Goal: Information Seeking & Learning: Learn about a topic

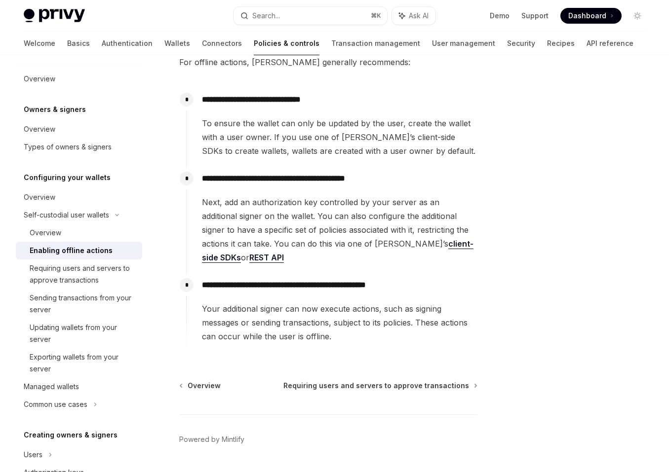
scroll to position [134, 0]
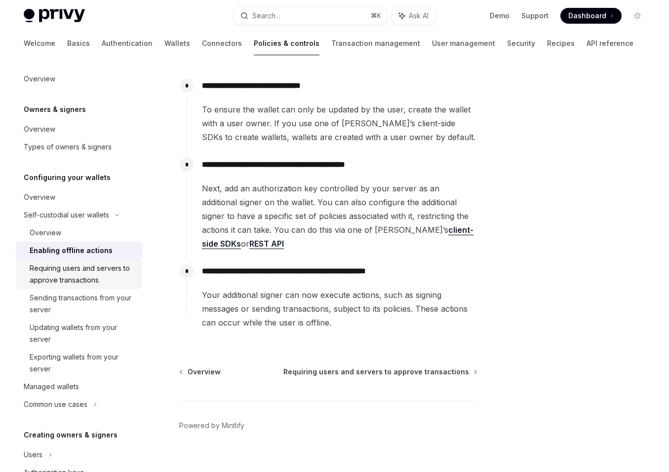
click at [130, 270] on div "Requiring users and servers to approve transactions" at bounding box center [83, 275] width 107 height 24
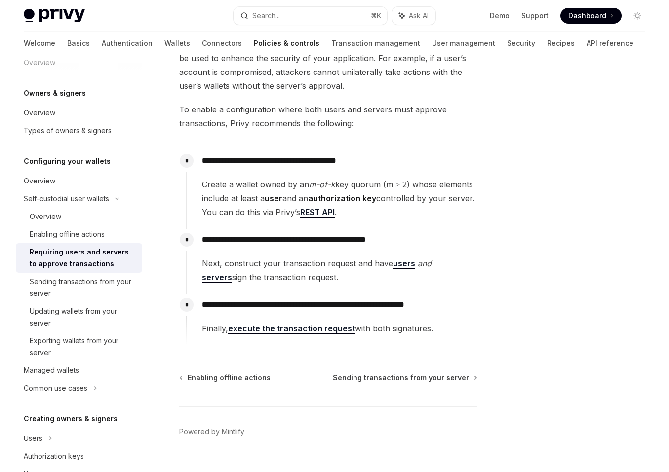
scroll to position [105, 0]
click at [107, 219] on div "Overview" at bounding box center [83, 217] width 107 height 12
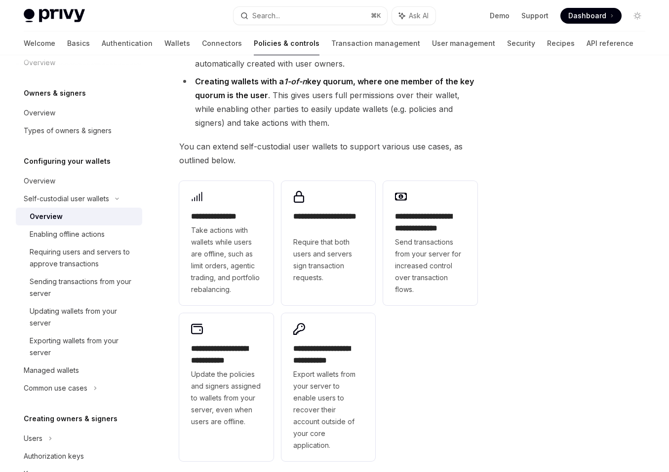
scroll to position [157, 0]
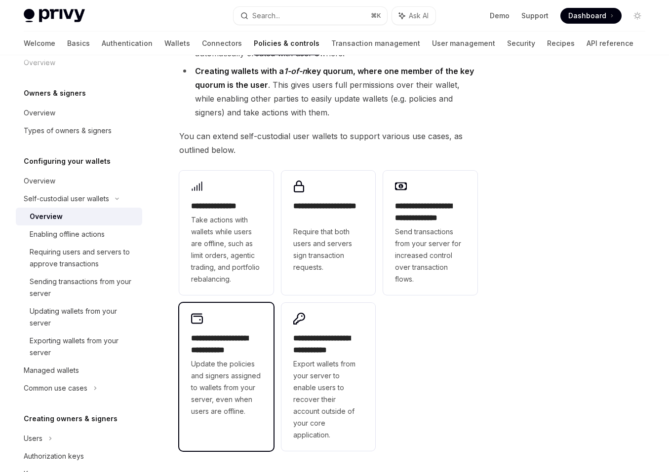
click at [187, 358] on div "**********" at bounding box center [226, 365] width 94 height 124
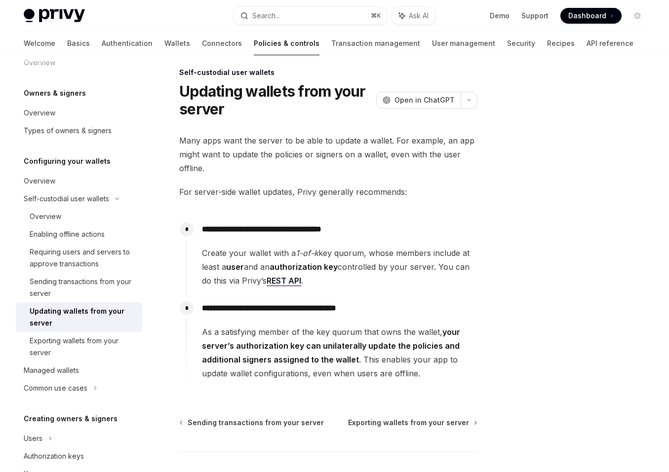
scroll to position [4, 0]
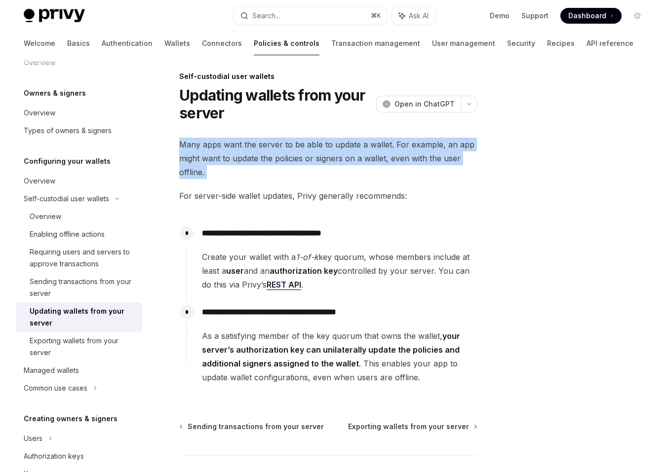
drag, startPoint x: 231, startPoint y: 185, endPoint x: 210, endPoint y: 128, distance: 60.4
click at [210, 128] on div "**********" at bounding box center [235, 306] width 487 height 470
drag, startPoint x: 238, startPoint y: 169, endPoint x: 224, endPoint y: 136, distance: 35.8
click at [224, 136] on div "**********" at bounding box center [235, 306] width 487 height 470
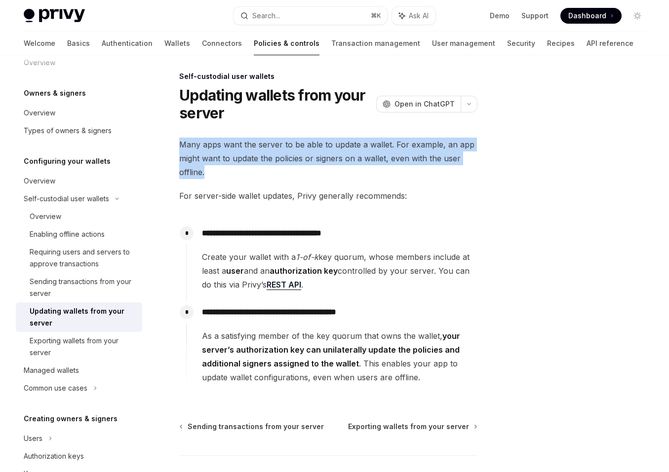
click at [224, 136] on div "**********" at bounding box center [235, 306] width 487 height 470
drag, startPoint x: 224, startPoint y: 136, endPoint x: 242, endPoint y: 169, distance: 37.8
click at [242, 169] on div "**********" at bounding box center [235, 306] width 487 height 470
click at [242, 171] on span "Many apps want the server to be able to update a wallet. For example, an app mi…" at bounding box center [328, 158] width 298 height 41
drag, startPoint x: 242, startPoint y: 171, endPoint x: 219, endPoint y: 126, distance: 49.9
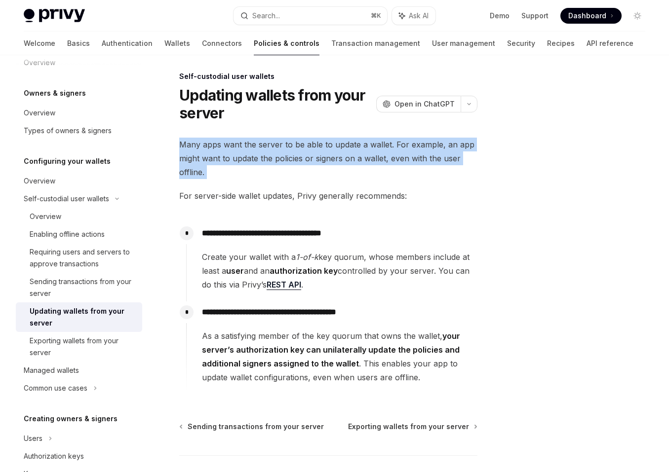
click at [219, 126] on div "**********" at bounding box center [235, 306] width 487 height 470
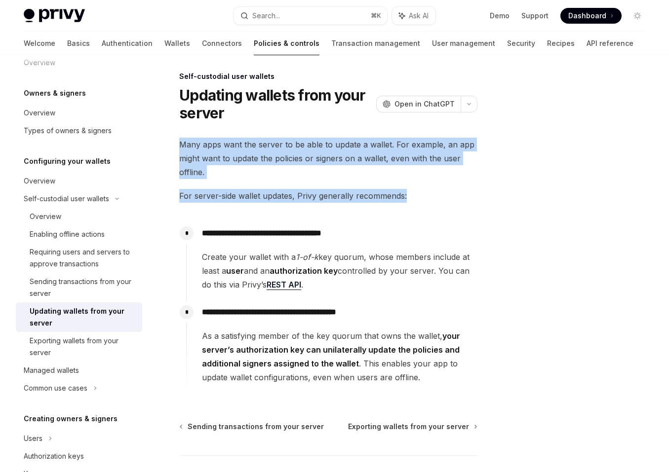
drag, startPoint x: 219, startPoint y: 126, endPoint x: 408, endPoint y: 201, distance: 203.2
click at [408, 201] on div "**********" at bounding box center [235, 306] width 487 height 470
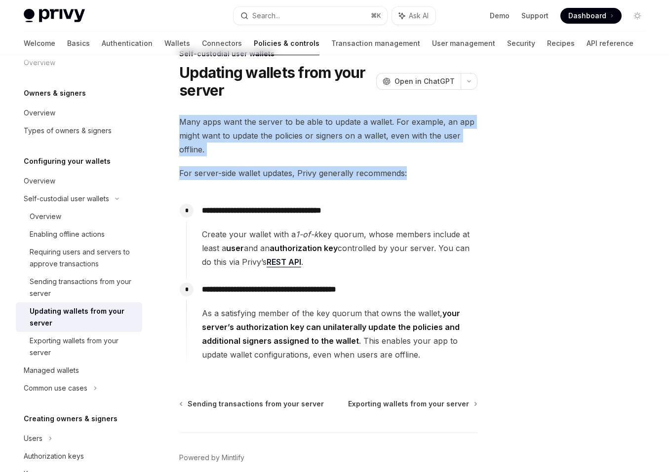
scroll to position [31, 0]
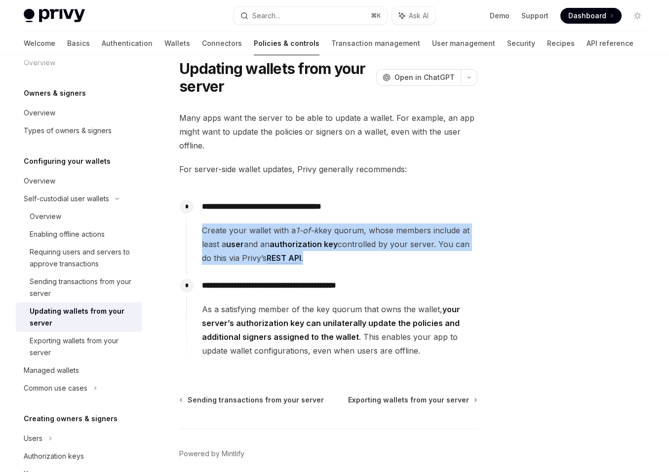
drag, startPoint x: 379, startPoint y: 259, endPoint x: 380, endPoint y: 219, distance: 40.0
click at [380, 219] on div "**********" at bounding box center [331, 230] width 291 height 69
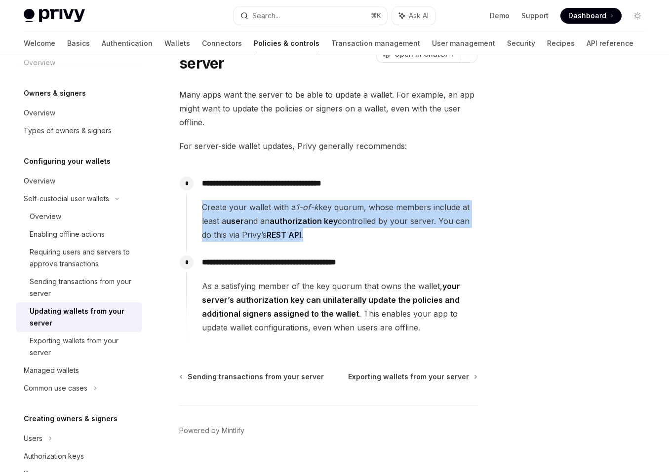
scroll to position [58, 0]
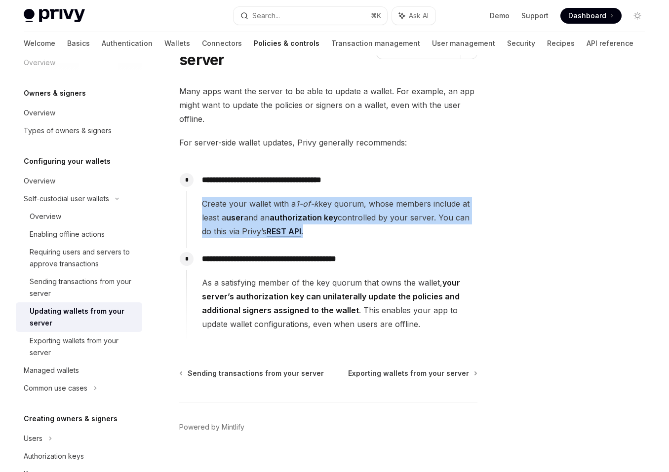
click at [235, 217] on strong "user" at bounding box center [235, 218] width 18 height 10
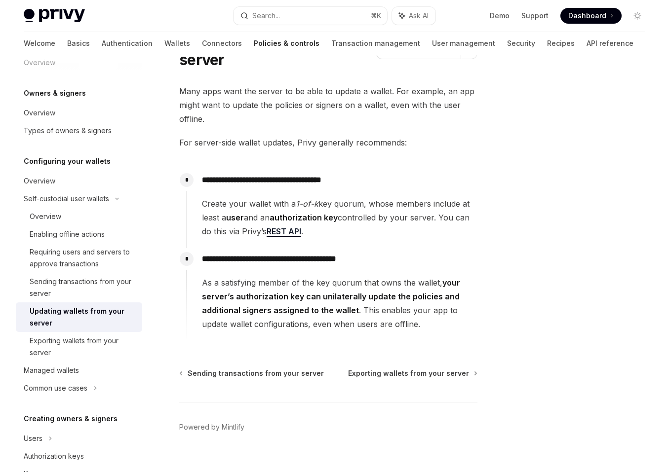
click at [235, 217] on strong "user" at bounding box center [235, 218] width 18 height 10
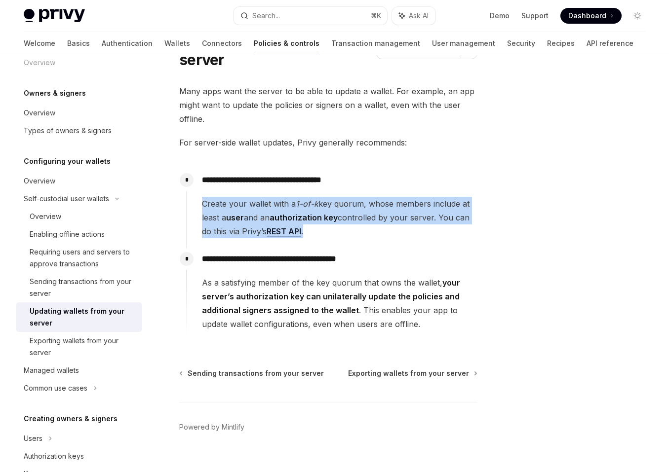
click at [326, 232] on span "Create your wallet with a 1-of-k key quorum, whose members include at least a u…" at bounding box center [339, 217] width 275 height 41
drag, startPoint x: 325, startPoint y: 232, endPoint x: 289, endPoint y: 189, distance: 56.0
click at [289, 189] on div "**********" at bounding box center [331, 203] width 291 height 69
drag, startPoint x: 289, startPoint y: 189, endPoint x: 352, endPoint y: 230, distance: 75.7
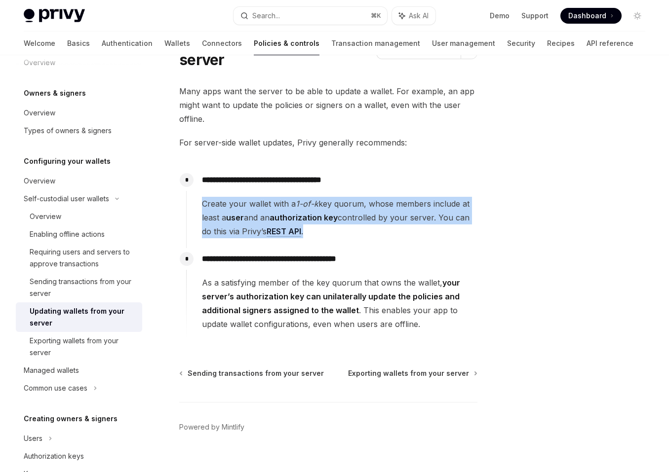
click at [352, 230] on div "**********" at bounding box center [331, 203] width 291 height 69
click at [352, 230] on span "Create your wallet with a 1-of-k key quorum, whose members include at least a u…" at bounding box center [339, 217] width 275 height 41
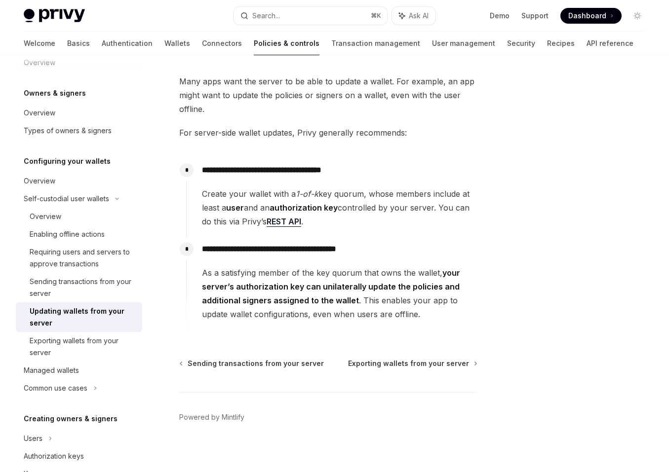
scroll to position [72, 0]
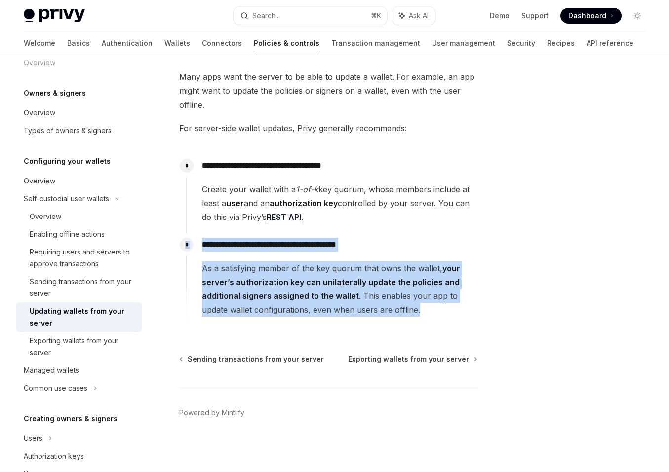
drag, startPoint x: 355, startPoint y: 244, endPoint x: 429, endPoint y: 313, distance: 101.0
click at [429, 313] on div "**********" at bounding box center [331, 241] width 291 height 172
click at [429, 313] on span "As a satisfying member of the key quorum that owns the wallet, your server’s au…" at bounding box center [339, 289] width 275 height 55
drag, startPoint x: 429, startPoint y: 313, endPoint x: 360, endPoint y: 233, distance: 105.4
click at [360, 233] on div "**********" at bounding box center [331, 241] width 291 height 172
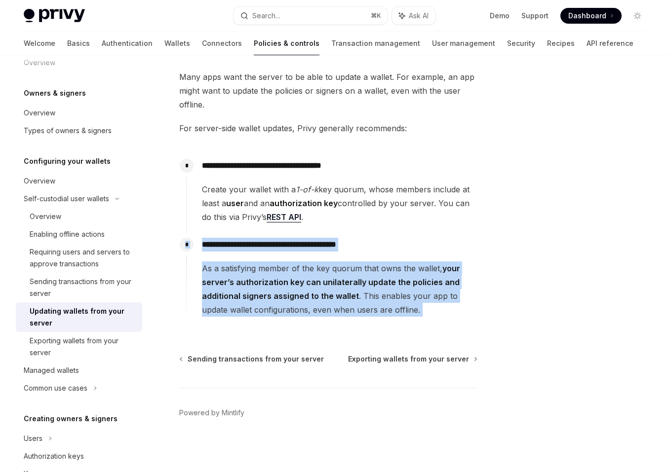
click at [360, 233] on div "**********" at bounding box center [331, 194] width 291 height 79
drag, startPoint x: 360, startPoint y: 233, endPoint x: 461, endPoint y: 306, distance: 124.0
click at [461, 306] on div "**********" at bounding box center [331, 241] width 291 height 172
click at [461, 307] on span "As a satisfying member of the key quorum that owns the wallet, your server’s au…" at bounding box center [339, 289] width 275 height 55
drag, startPoint x: 461, startPoint y: 307, endPoint x: 431, endPoint y: 232, distance: 80.7
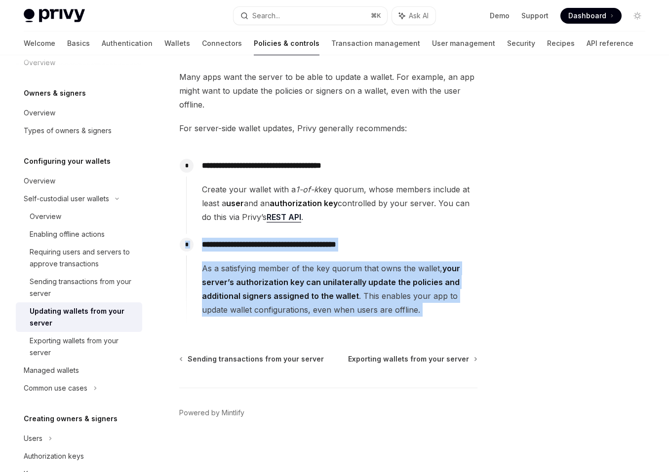
click at [431, 232] on div "**********" at bounding box center [331, 241] width 291 height 172
click at [431, 232] on div "**********" at bounding box center [331, 194] width 291 height 79
drag, startPoint x: 431, startPoint y: 232, endPoint x: 472, endPoint y: 309, distance: 87.0
click at [472, 309] on div "**********" at bounding box center [331, 241] width 291 height 172
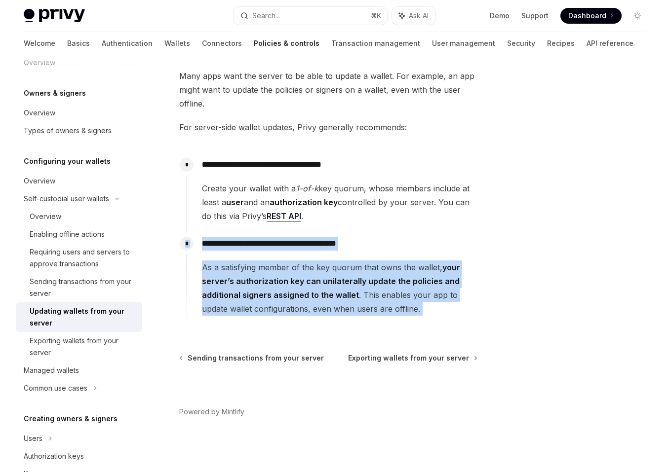
click at [441, 308] on span "As a satisfying member of the key quorum that owns the wallet, your server’s au…" at bounding box center [339, 288] width 275 height 55
drag, startPoint x: 441, startPoint y: 308, endPoint x: 395, endPoint y: 232, distance: 88.8
click at [395, 232] on div "**********" at bounding box center [331, 240] width 291 height 172
click at [395, 232] on div "**********" at bounding box center [331, 193] width 291 height 79
drag, startPoint x: 395, startPoint y: 232, endPoint x: 468, endPoint y: 305, distance: 103.3
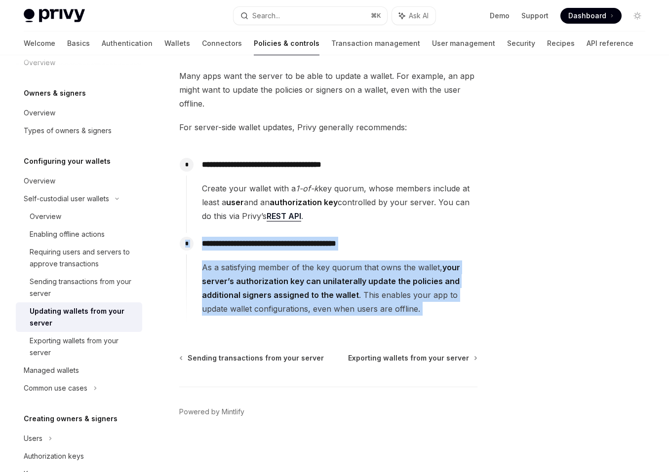
click at [468, 305] on div "**********" at bounding box center [331, 240] width 291 height 172
click at [468, 305] on span "As a satisfying member of the key quorum that owns the wallet, your server’s au…" at bounding box center [339, 288] width 275 height 55
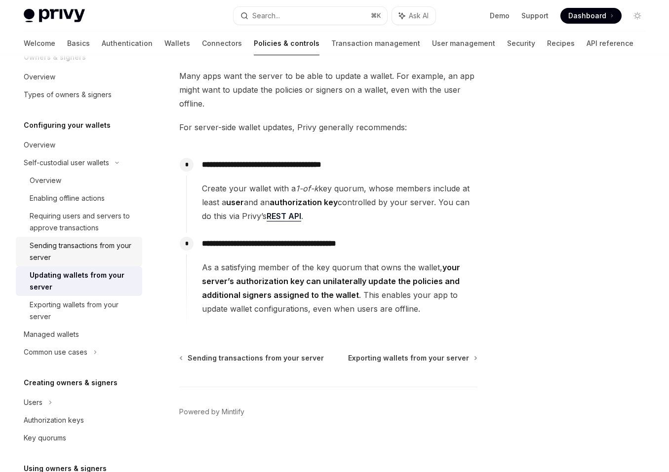
scroll to position [56, 0]
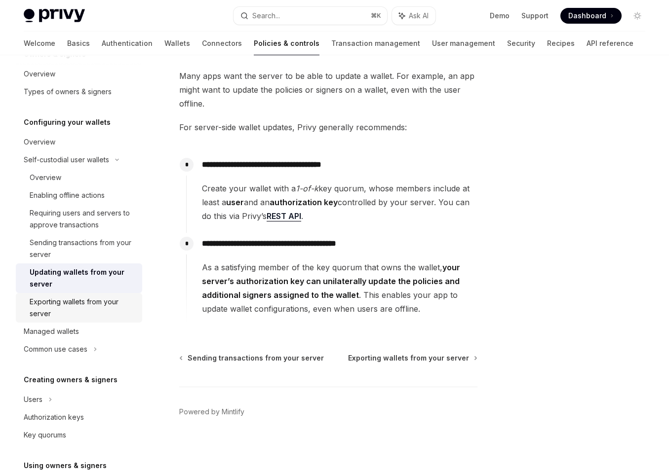
click at [92, 314] on div "Exporting wallets from your server" at bounding box center [83, 308] width 107 height 24
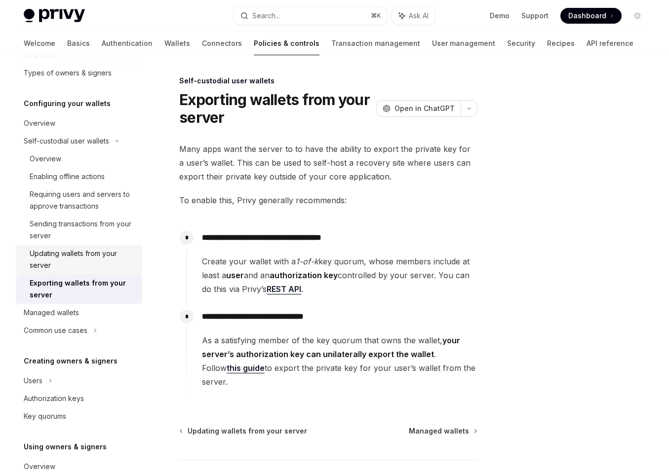
scroll to position [76, 0]
click at [85, 308] on div "Managed wallets" at bounding box center [80, 313] width 113 height 12
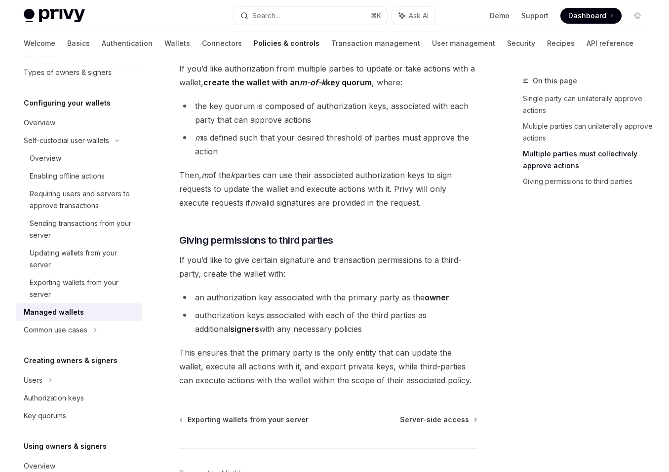
scroll to position [427, 0]
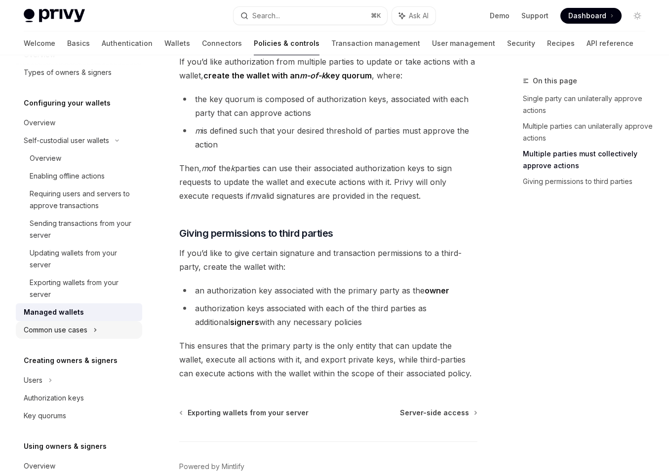
click at [106, 324] on div "Common use cases" at bounding box center [79, 330] width 126 height 18
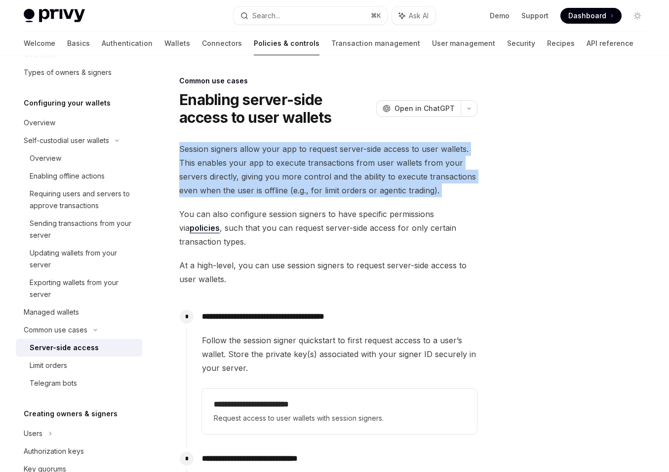
drag, startPoint x: 173, startPoint y: 151, endPoint x: 177, endPoint y: 205, distance: 54.0
click at [177, 205] on div "**********" at bounding box center [235, 429] width 487 height 709
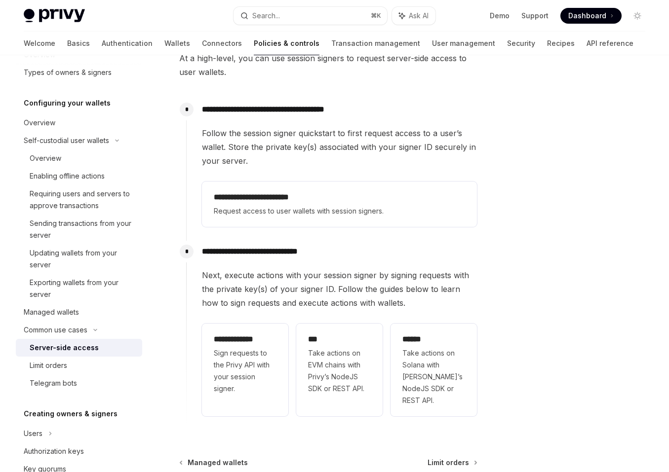
scroll to position [208, 0]
click at [183, 146] on div "**********" at bounding box center [328, 182] width 298 height 496
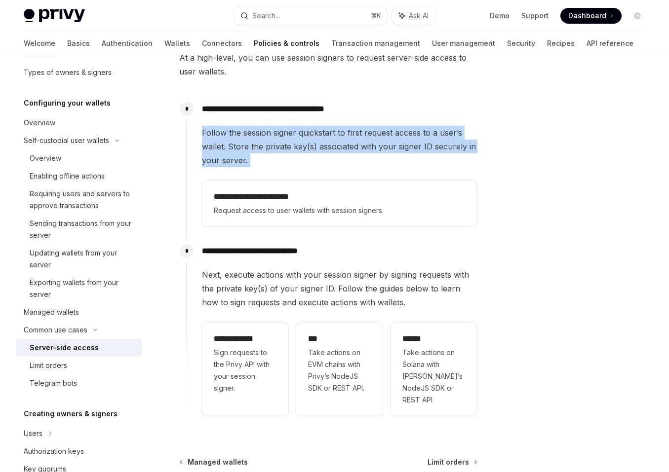
click at [183, 146] on div "**********" at bounding box center [328, 182] width 298 height 496
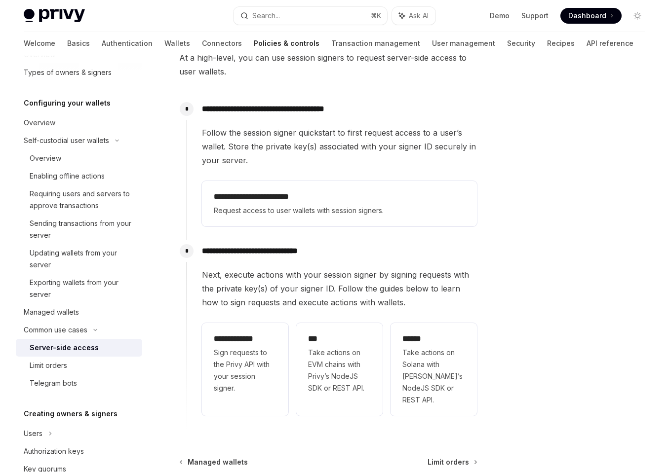
click at [183, 146] on div "**********" at bounding box center [328, 182] width 298 height 496
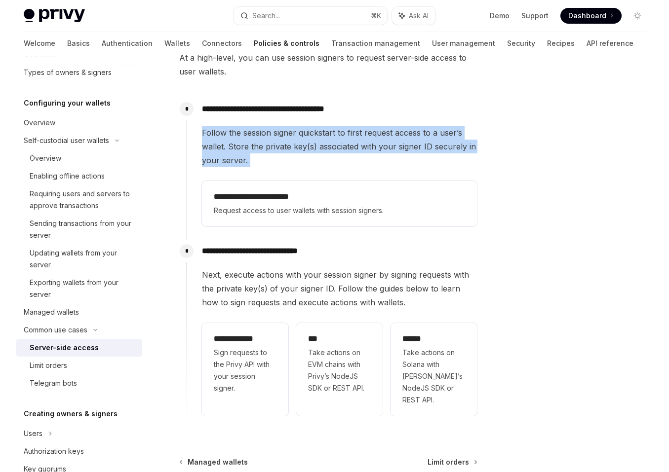
click at [183, 146] on div "**********" at bounding box center [328, 182] width 298 height 496
click at [191, 273] on div "**********" at bounding box center [331, 330] width 291 height 180
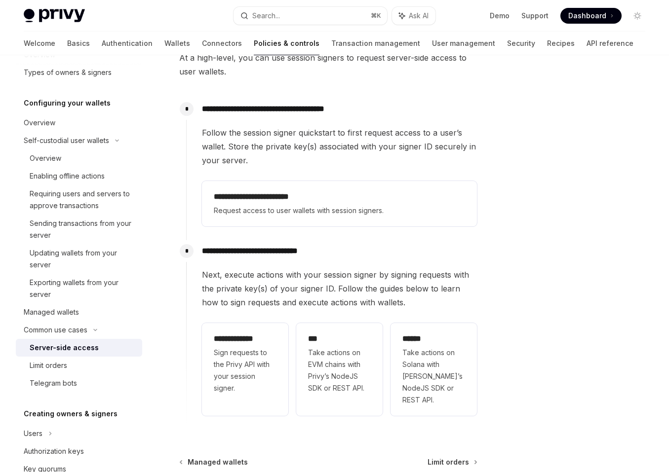
click at [191, 273] on div "**********" at bounding box center [331, 330] width 291 height 180
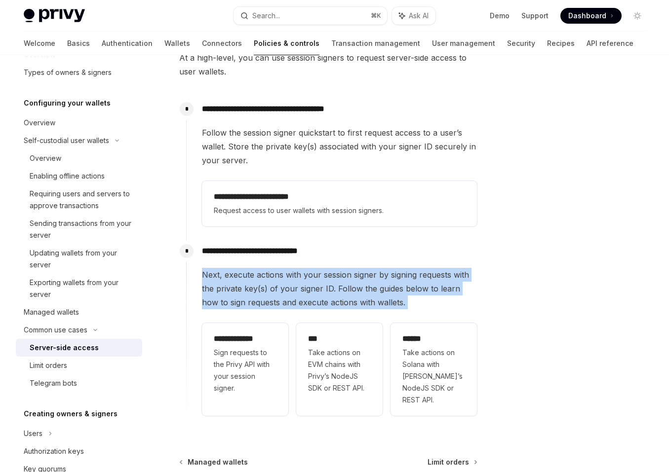
click at [191, 273] on div "**********" at bounding box center [331, 330] width 291 height 180
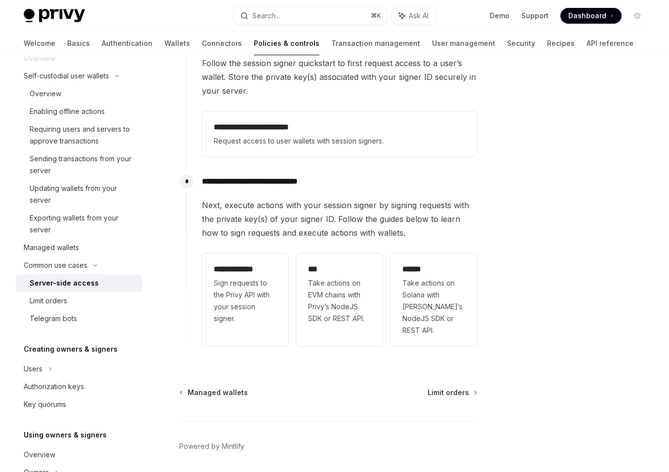
scroll to position [280, 0]
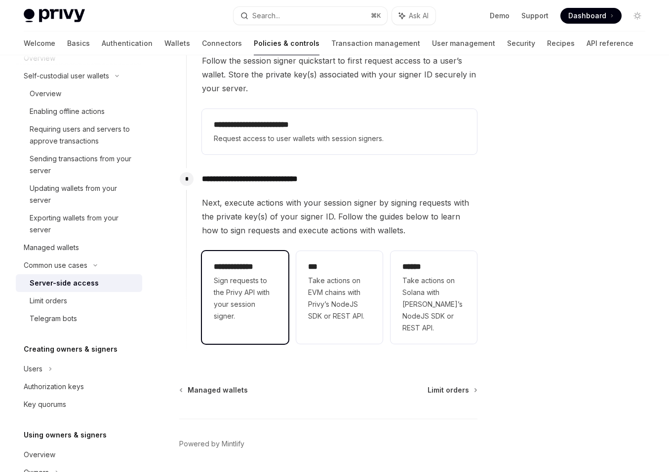
click at [224, 305] on span "Sign requests to the Privy API with your session signer." at bounding box center [245, 298] width 63 height 47
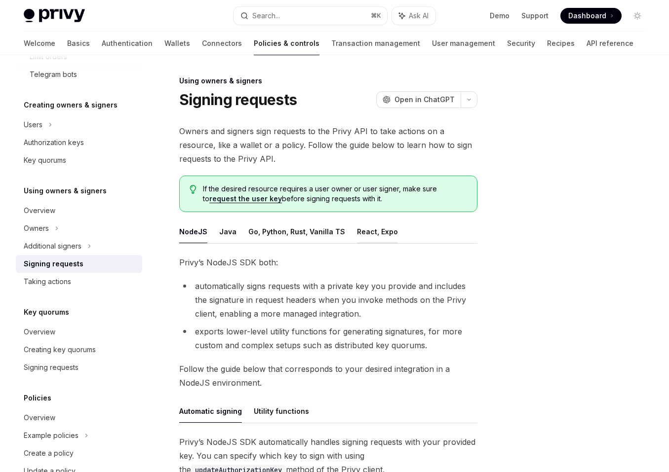
click at [359, 234] on button "React, Expo" at bounding box center [377, 231] width 41 height 23
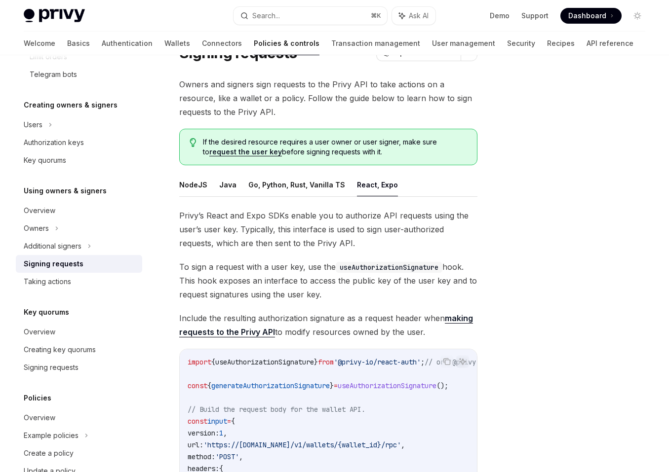
scroll to position [52, 0]
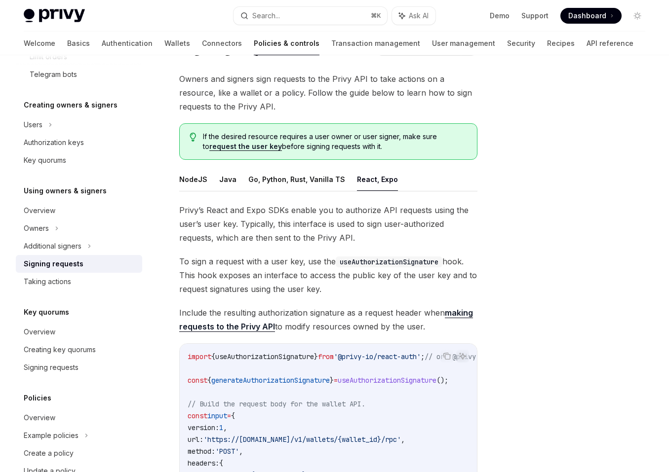
drag, startPoint x: 355, startPoint y: 287, endPoint x: 359, endPoint y: 254, distance: 33.3
click at [359, 255] on span "To sign a request with a user key, use the useAuthorizationSignature hook. This…" at bounding box center [328, 275] width 298 height 41
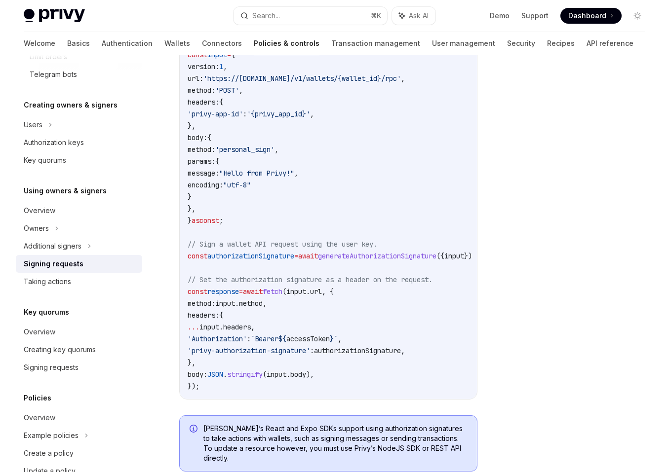
scroll to position [572, 0]
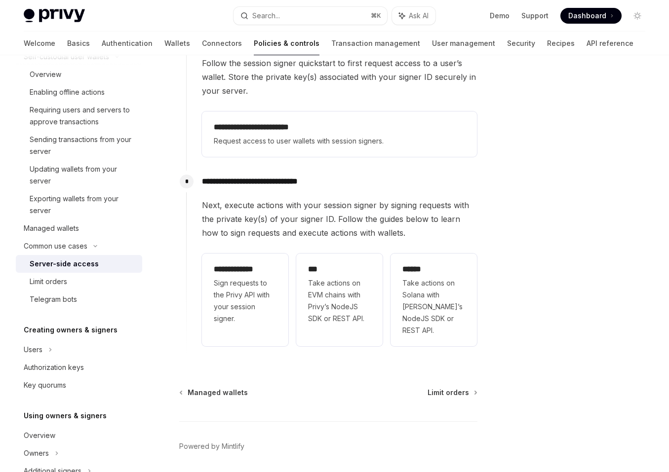
scroll to position [280, 0]
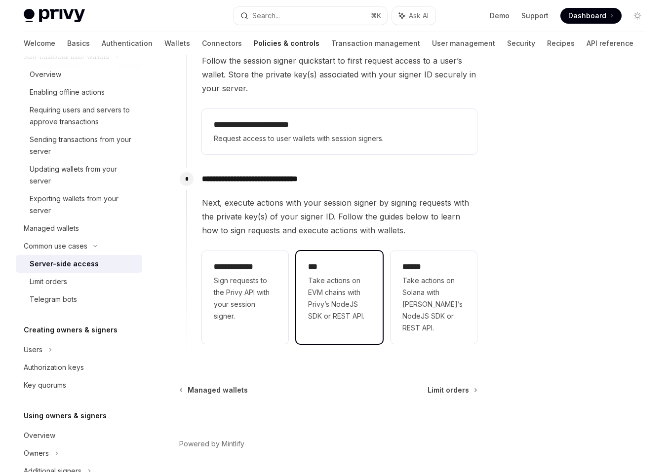
click at [337, 279] on span "Take actions on EVM chains with Privy’s NodeJS SDK or REST API." at bounding box center [339, 298] width 63 height 47
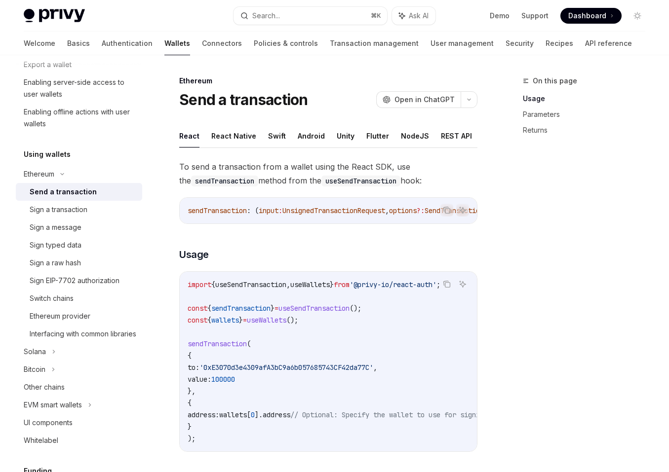
scroll to position [0, 10]
click at [214, 137] on button "React Native" at bounding box center [223, 135] width 45 height 23
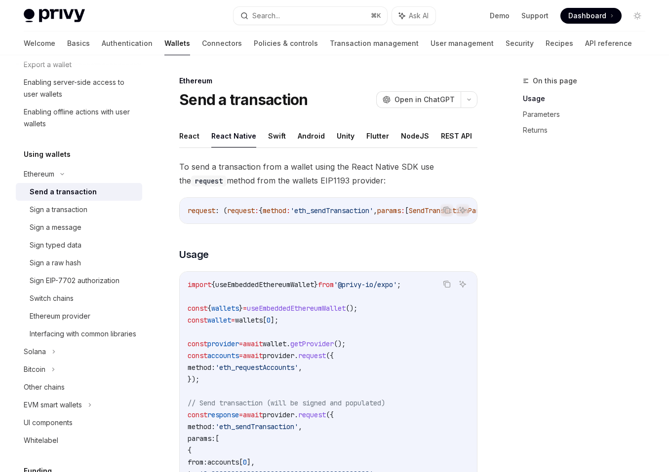
click at [227, 135] on button "React Native" at bounding box center [233, 135] width 45 height 23
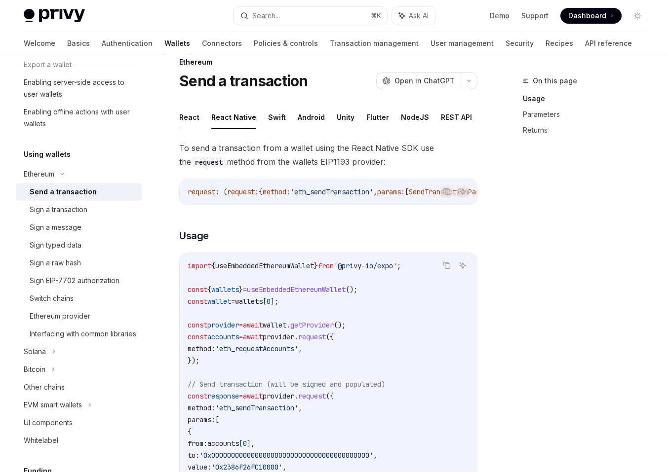
scroll to position [1, 0]
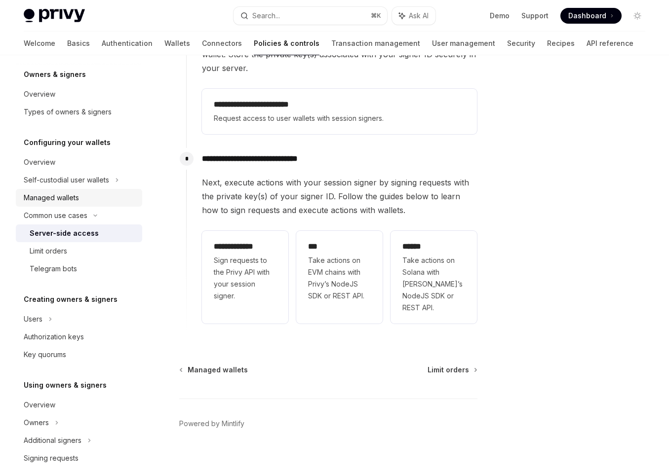
scroll to position [26, 0]
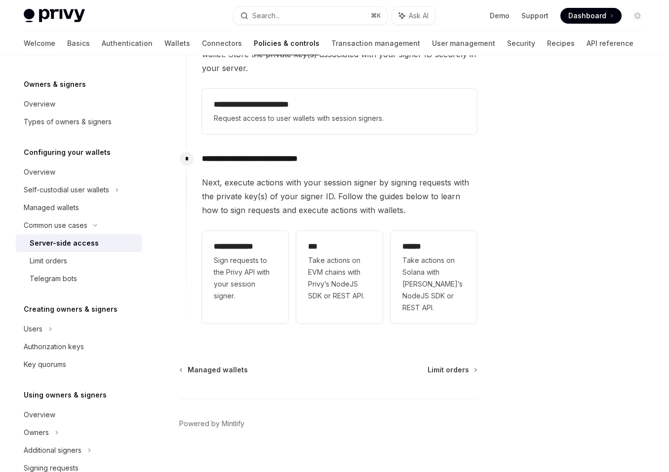
click at [95, 148] on h5 "Configuring your wallets" at bounding box center [67, 153] width 87 height 12
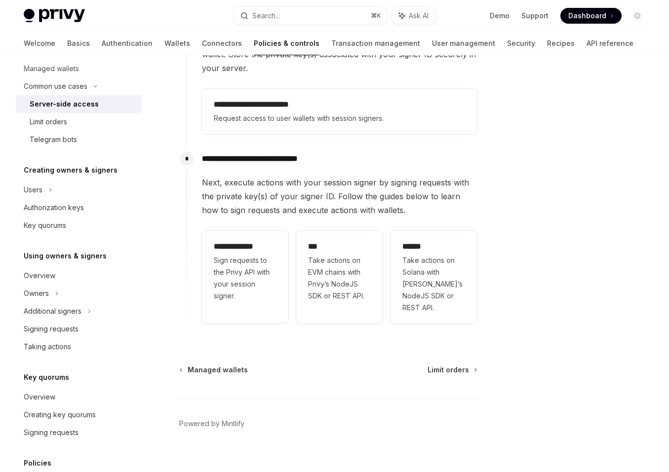
scroll to position [172, 0]
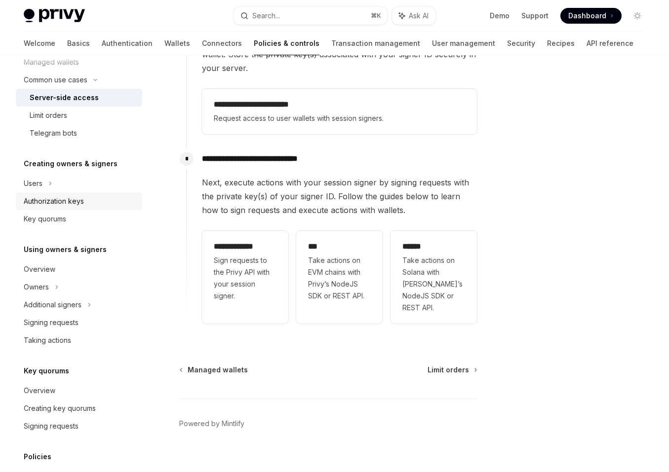
click at [86, 197] on div "Authorization keys" at bounding box center [80, 201] width 113 height 12
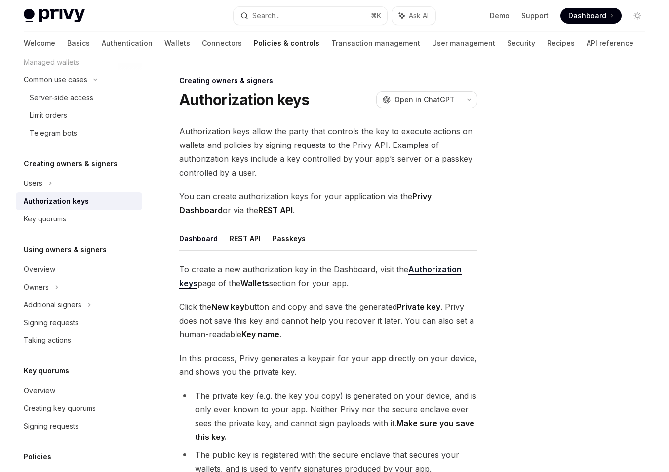
click at [266, 241] on ul "Dashboard REST API Passkeys" at bounding box center [328, 239] width 298 height 24
click at [272, 240] on button "Passkeys" at bounding box center [288, 238] width 33 height 23
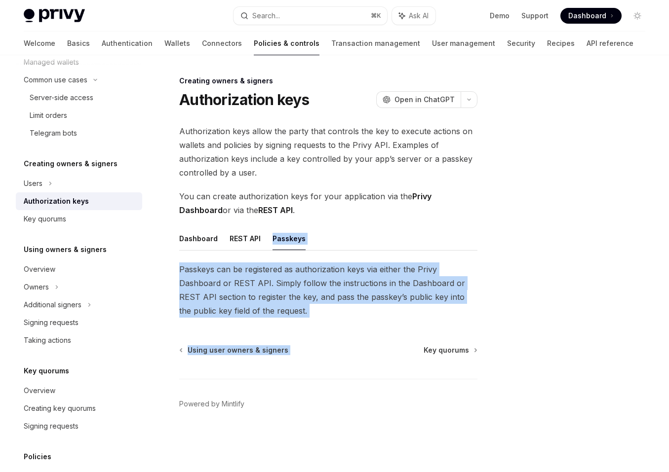
drag, startPoint x: 354, startPoint y: 332, endPoint x: 315, endPoint y: 229, distance: 110.3
click at [315, 229] on div "Creating owners & signers Authorization keys OpenAI Open in ChatGPT OpenAI Open…" at bounding box center [235, 273] width 487 height 397
click at [315, 229] on ul "Dashboard REST API Passkeys" at bounding box center [328, 239] width 298 height 24
drag, startPoint x: 319, startPoint y: 254, endPoint x: 358, endPoint y: 312, distance: 70.2
click at [358, 312] on div "Dashboard REST API Passkeys Passkeys can be registered as authorization keys vi…" at bounding box center [328, 272] width 298 height 91
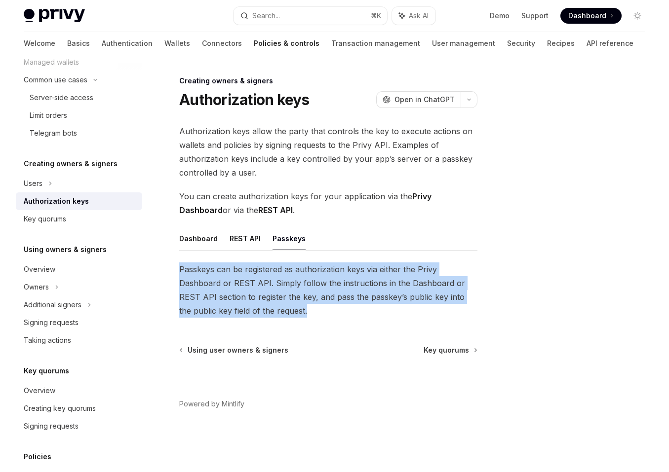
click at [358, 312] on span "Passkeys can be registered as authorization keys via either the Privy Dashboard…" at bounding box center [328, 290] width 298 height 55
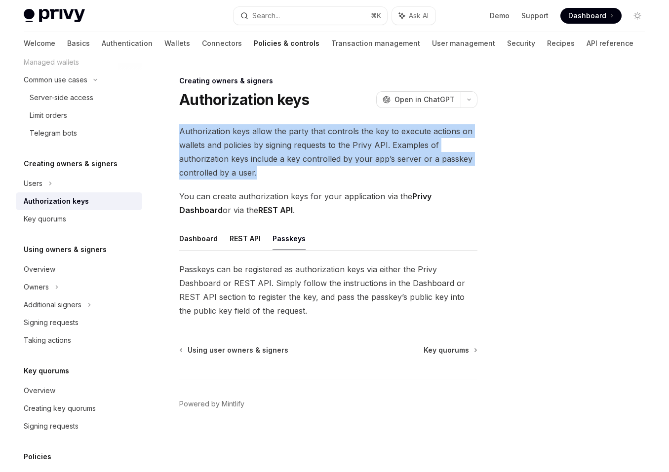
drag, startPoint x: 319, startPoint y: 175, endPoint x: 303, endPoint y: 120, distance: 57.6
click at [303, 120] on div "Creating owners & signers Authorization keys OpenAI Open in ChatGPT OpenAI Open…" at bounding box center [235, 273] width 487 height 397
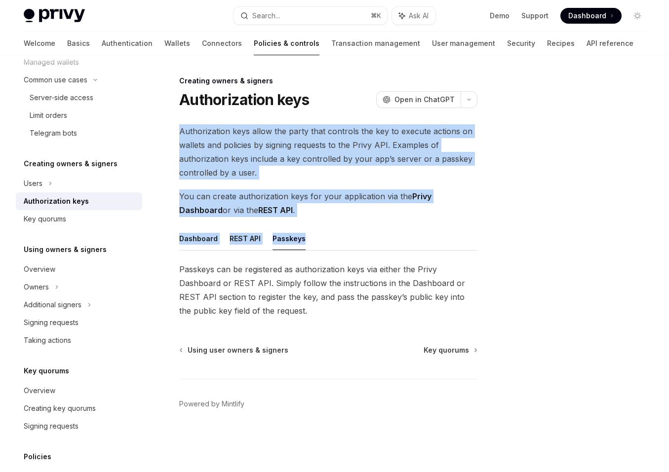
drag, startPoint x: 303, startPoint y: 120, endPoint x: 342, endPoint y: 217, distance: 104.8
click at [342, 217] on div "Creating owners & signers Authorization keys OpenAI Open in ChatGPT OpenAI Open…" at bounding box center [235, 273] width 487 height 397
click at [342, 217] on div "Authorization keys allow the party that controls the key to execute actions on …" at bounding box center [328, 221] width 298 height 194
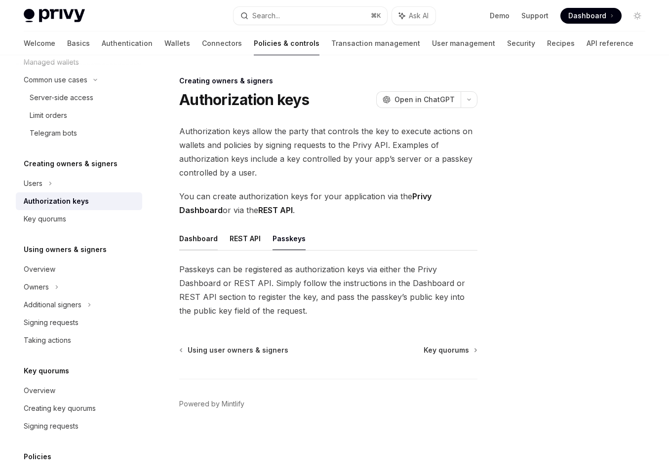
click at [192, 243] on button "Dashboard" at bounding box center [198, 238] width 39 height 23
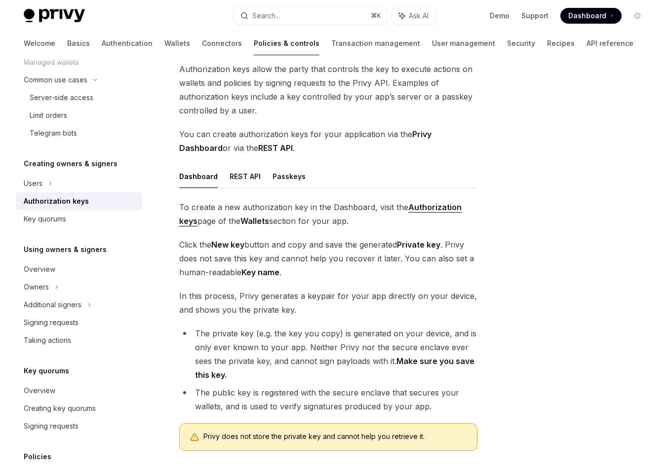
scroll to position [55, 0]
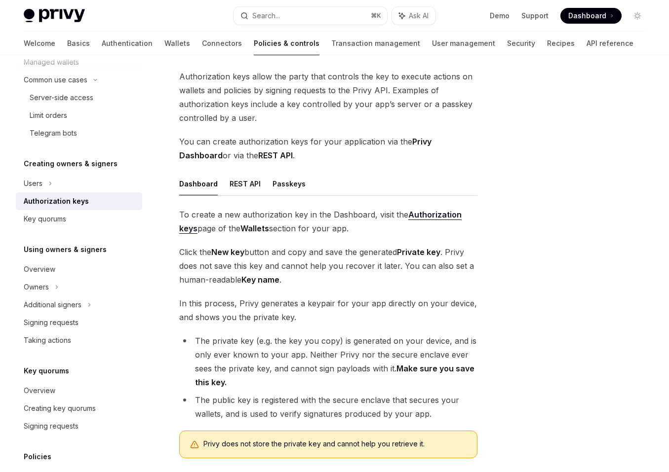
click at [173, 233] on div "Creating owners & signers Authorization keys OpenAI Open in ChatGPT OpenAI Open…" at bounding box center [235, 316] width 487 height 593
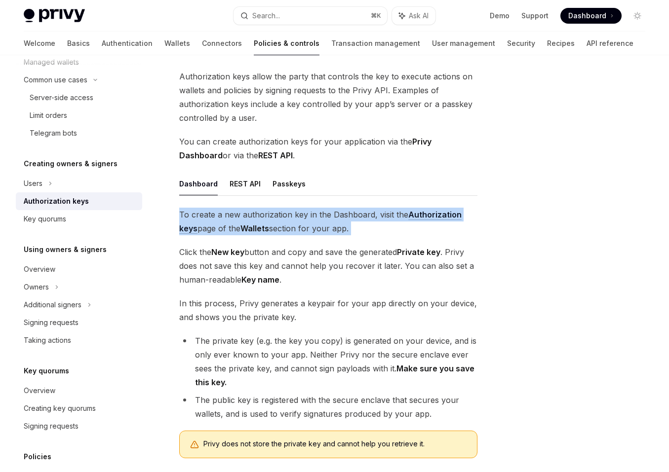
click at [173, 233] on div "Creating owners & signers Authorization keys OpenAI Open in ChatGPT OpenAI Open…" at bounding box center [235, 316] width 487 height 593
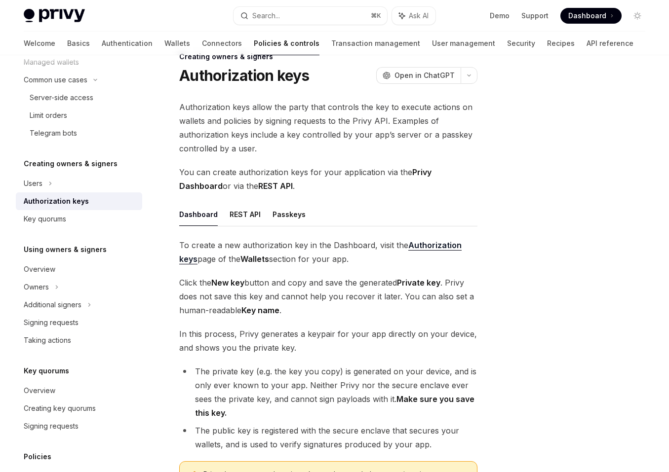
scroll to position [0, 0]
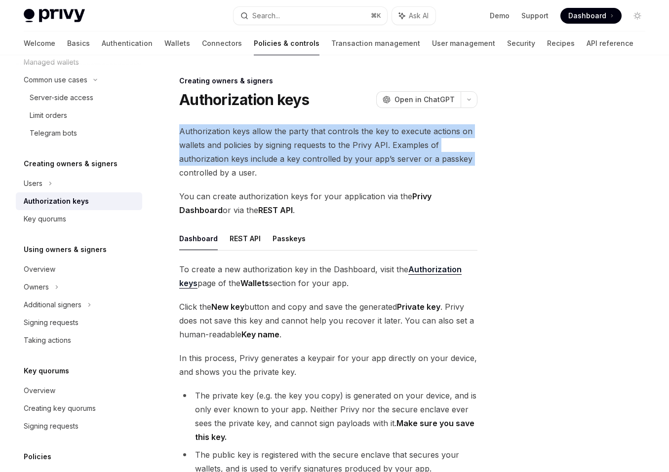
drag, startPoint x: 178, startPoint y: 146, endPoint x: 178, endPoint y: 177, distance: 31.1
click at [178, 177] on div "Creating owners & signers Authorization keys OpenAI Open in ChatGPT OpenAI Open…" at bounding box center [235, 371] width 487 height 593
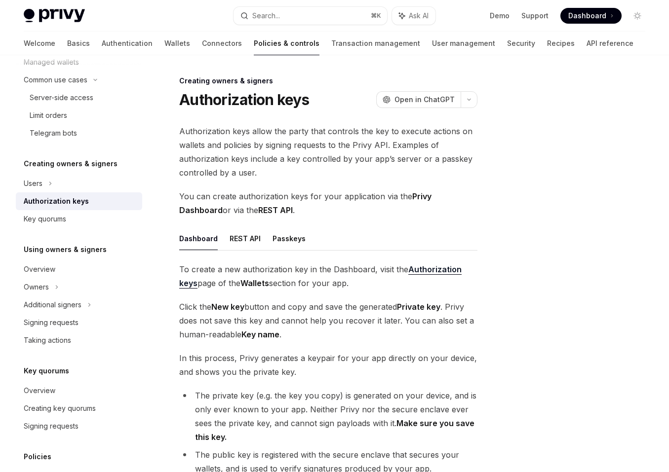
click at [94, 230] on div "Overview Owners & signers Overview Types of owners & signers Configuring your w…" at bounding box center [79, 228] width 126 height 658
click at [96, 214] on div "Key quorums" at bounding box center [80, 219] width 113 height 12
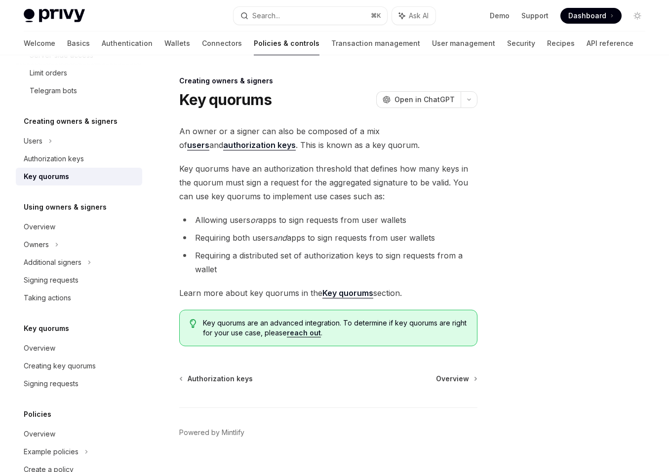
scroll to position [216, 0]
click at [73, 204] on h5 "Using owners & signers" at bounding box center [65, 206] width 83 height 12
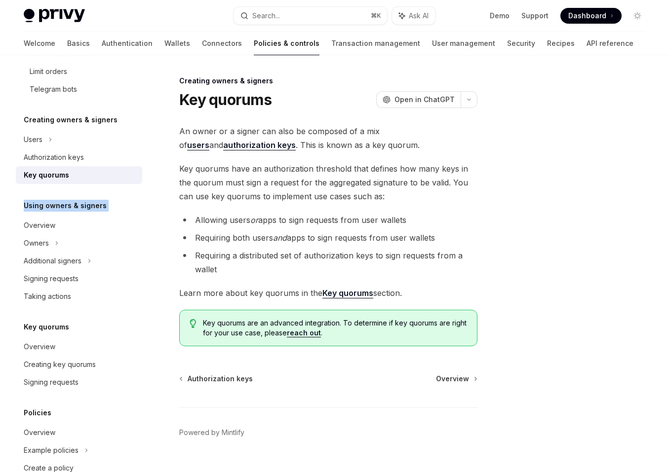
click at [73, 204] on h5 "Using owners & signers" at bounding box center [65, 206] width 83 height 12
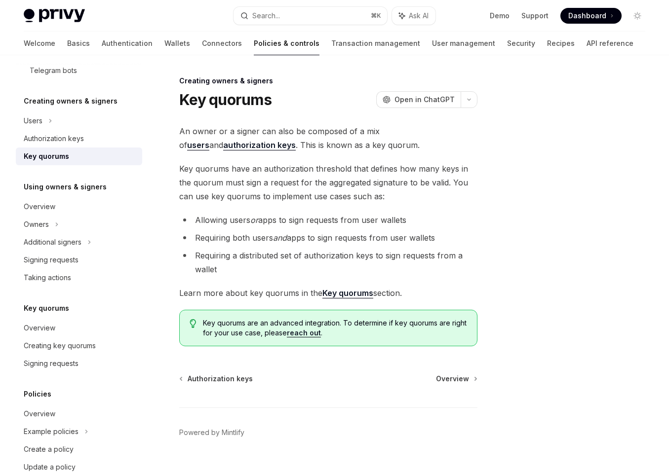
scroll to position [235, 0]
click at [70, 183] on h5 "Using owners & signers" at bounding box center [65, 186] width 83 height 12
click at [74, 183] on h5 "Using owners & signers" at bounding box center [65, 186] width 83 height 12
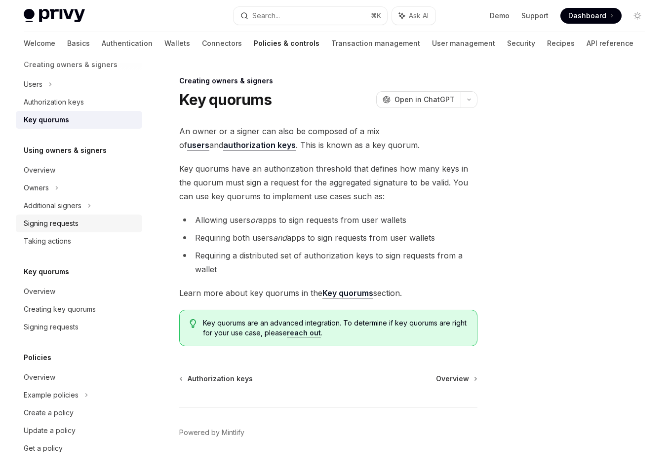
scroll to position [276, 0]
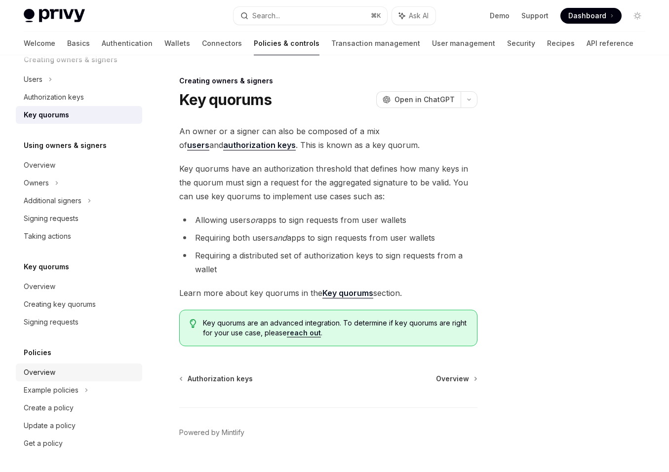
click at [62, 370] on div "Overview" at bounding box center [80, 373] width 113 height 12
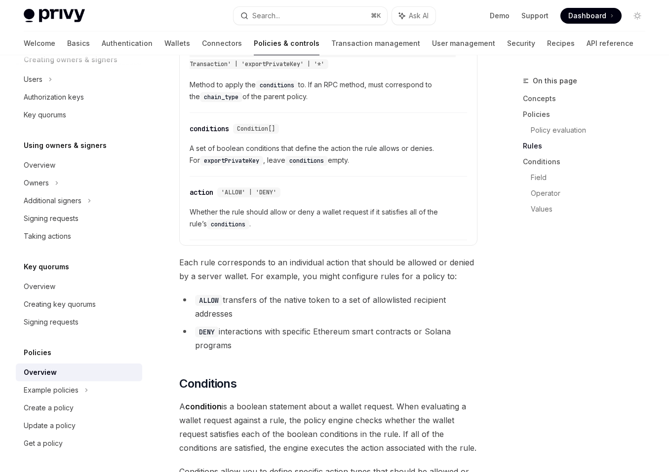
scroll to position [1764, 0]
click at [81, 284] on div "Overview" at bounding box center [80, 287] width 113 height 12
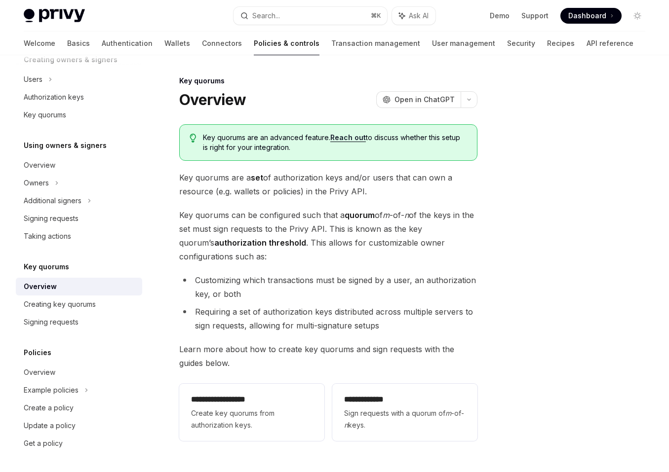
click at [167, 230] on div "**********" at bounding box center [235, 333] width 487 height 517
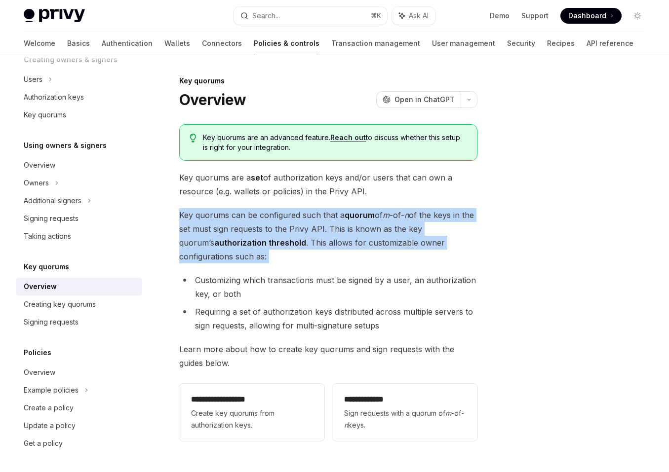
click at [167, 230] on div "**********" at bounding box center [235, 333] width 487 height 517
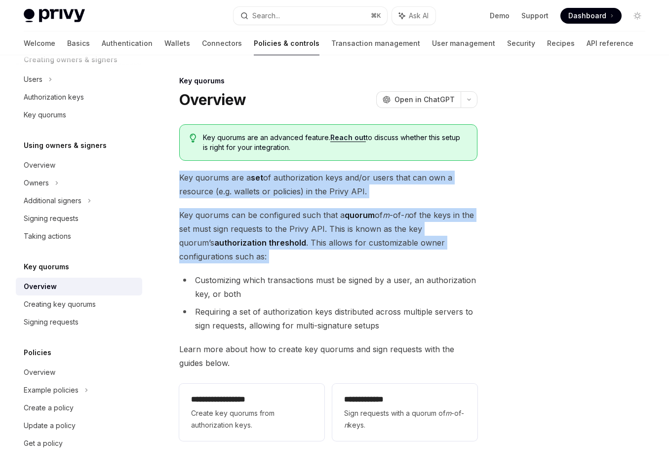
drag, startPoint x: 170, startPoint y: 177, endPoint x: 180, endPoint y: 266, distance: 89.4
click at [180, 266] on div "**********" at bounding box center [235, 333] width 487 height 517
click at [180, 266] on div "**********" at bounding box center [328, 284] width 298 height 321
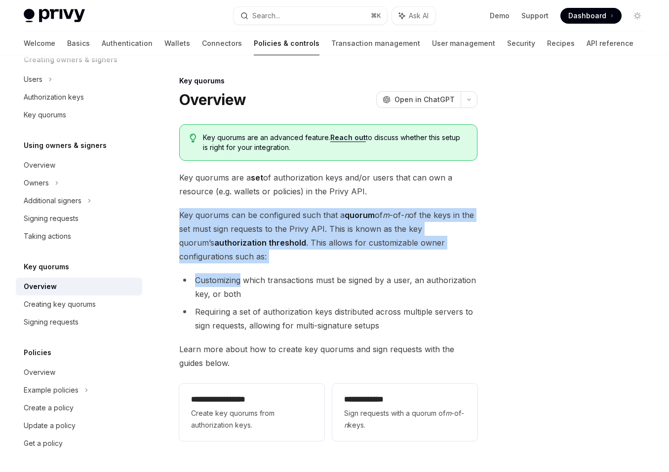
drag, startPoint x: 180, startPoint y: 266, endPoint x: 177, endPoint y: 213, distance: 53.4
click at [177, 213] on div "**********" at bounding box center [235, 333] width 487 height 517
drag, startPoint x: 177, startPoint y: 213, endPoint x: 227, endPoint y: 254, distance: 64.8
click at [227, 254] on div "**********" at bounding box center [235, 333] width 487 height 517
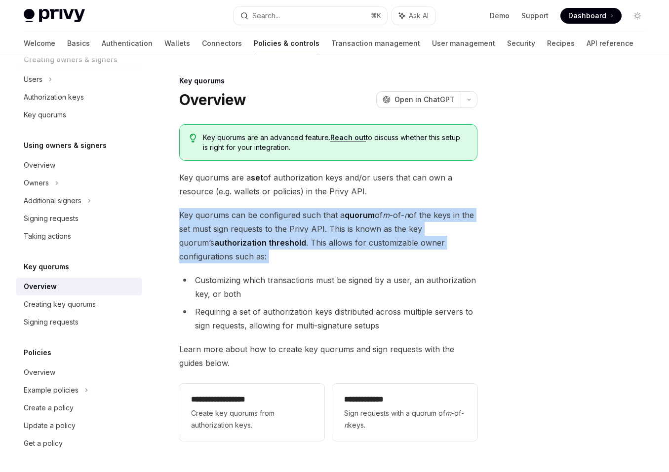
click at [227, 254] on span "Key quorums can be configured such that a quorum of m -of- n of the keys in the…" at bounding box center [328, 235] width 298 height 55
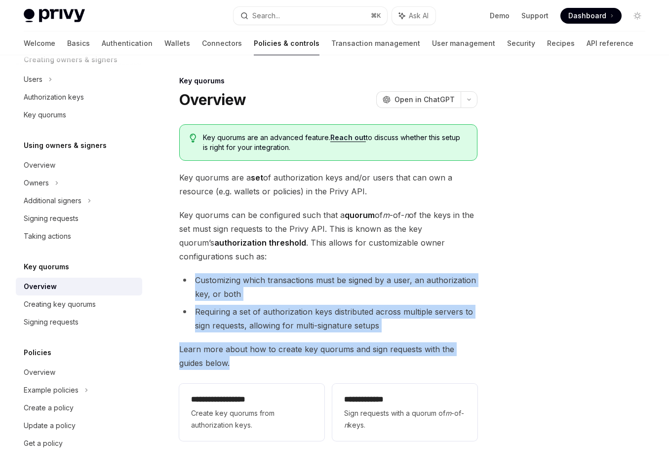
drag, startPoint x: 226, startPoint y: 263, endPoint x: 296, endPoint y: 360, distance: 119.5
click at [296, 360] on div "**********" at bounding box center [328, 284] width 298 height 321
click at [296, 360] on span "Learn more about how to create key quorums and sign requests with the guides be…" at bounding box center [328, 357] width 298 height 28
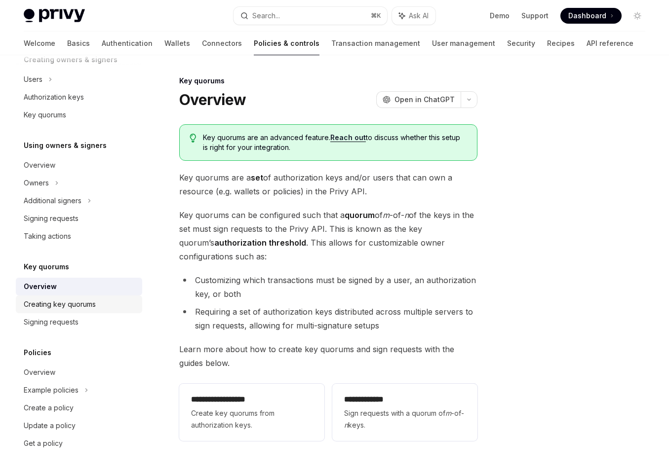
click at [103, 303] on div "Creating key quorums" at bounding box center [80, 305] width 113 height 12
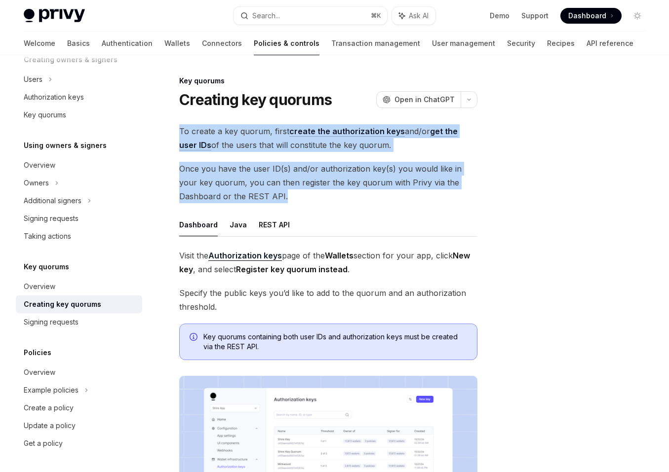
drag, startPoint x: 169, startPoint y: 130, endPoint x: 293, endPoint y: 203, distance: 143.6
click at [293, 203] on div "Key quorums Creating key quorums OpenAI Open in ChatGPT OpenAI Open in ChatGPT …" at bounding box center [235, 413] width 487 height 676
click at [293, 203] on span "Once you have the user ID(s) and/or authorization key(s) you would like in your…" at bounding box center [328, 182] width 298 height 41
drag, startPoint x: 293, startPoint y: 203, endPoint x: 239, endPoint y: 91, distance: 124.5
click at [239, 91] on div "Key quorums Creating key quorums OpenAI Open in ChatGPT OpenAI Open in ChatGPT …" at bounding box center [235, 413] width 487 height 676
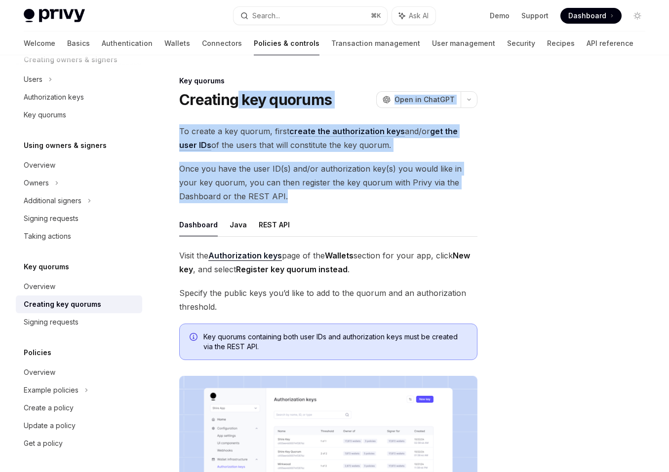
click at [239, 91] on h1 "Creating key quorums" at bounding box center [255, 100] width 153 height 18
drag, startPoint x: 222, startPoint y: 69, endPoint x: 324, endPoint y: 201, distance: 167.1
click at [324, 201] on div "Key quorums Creating key quorums OpenAI Open in ChatGPT OpenAI Open in ChatGPT …" at bounding box center [334, 403] width 637 height 696
click at [324, 201] on span "Once you have the user ID(s) and/or authorization key(s) you would like in your…" at bounding box center [328, 182] width 298 height 41
drag, startPoint x: 324, startPoint y: 201, endPoint x: 243, endPoint y: 77, distance: 148.2
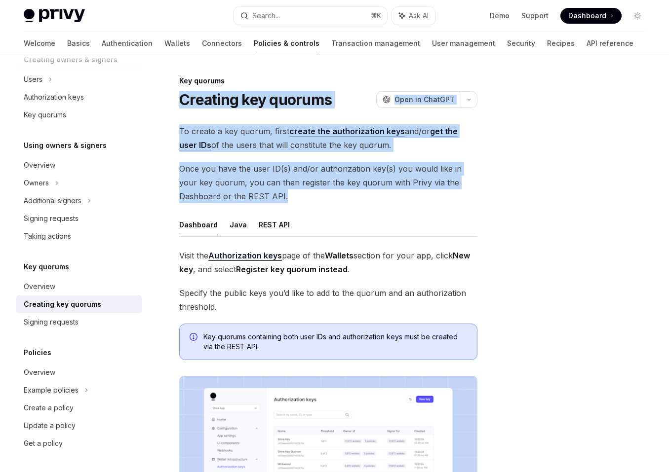
click at [243, 77] on div "Key quorums Creating key quorums OpenAI Open in ChatGPT OpenAI Open in ChatGPT …" at bounding box center [235, 413] width 487 height 676
click at [243, 77] on div "Key quorums" at bounding box center [328, 81] width 298 height 10
drag, startPoint x: 239, startPoint y: 73, endPoint x: 338, endPoint y: 197, distance: 158.1
click at [338, 197] on div "Key quorums Creating key quorums OpenAI Open in ChatGPT OpenAI Open in ChatGPT …" at bounding box center [334, 403] width 637 height 696
click at [338, 197] on span "Once you have the user ID(s) and/or authorization key(s) you would like in your…" at bounding box center [328, 182] width 298 height 41
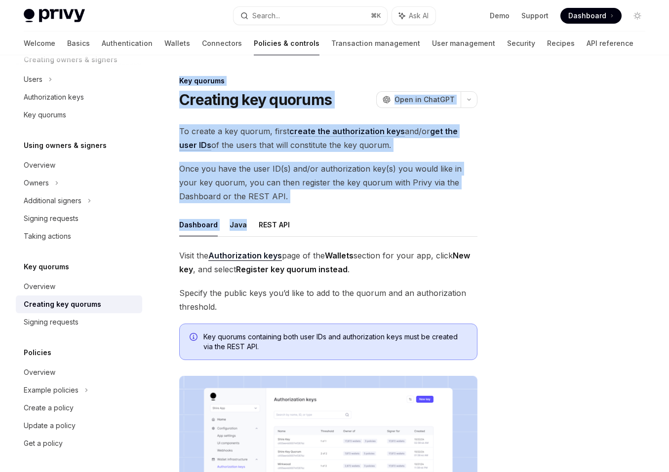
drag, startPoint x: 275, startPoint y: 206, endPoint x: 222, endPoint y: 71, distance: 145.1
click at [222, 70] on div "Key quorums Creating key quorums OpenAI Open in ChatGPT OpenAI Open in ChatGPT …" at bounding box center [334, 403] width 637 height 696
click at [205, 72] on div "Key quorums Creating key quorums OpenAI Open in ChatGPT OpenAI Open in ChatGPT …" at bounding box center [334, 403] width 637 height 696
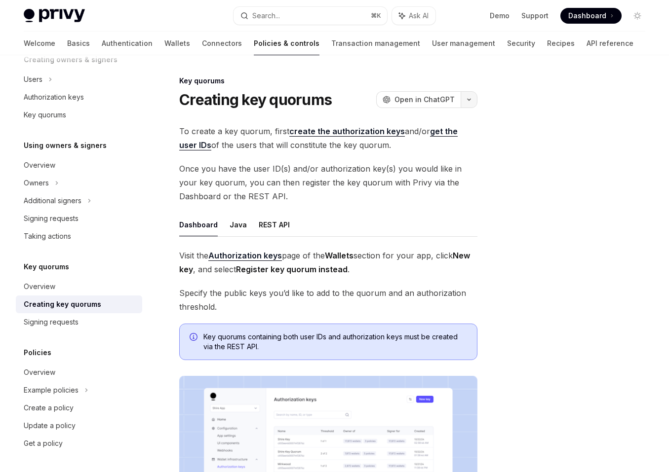
click at [467, 102] on button "button" at bounding box center [469, 99] width 17 height 17
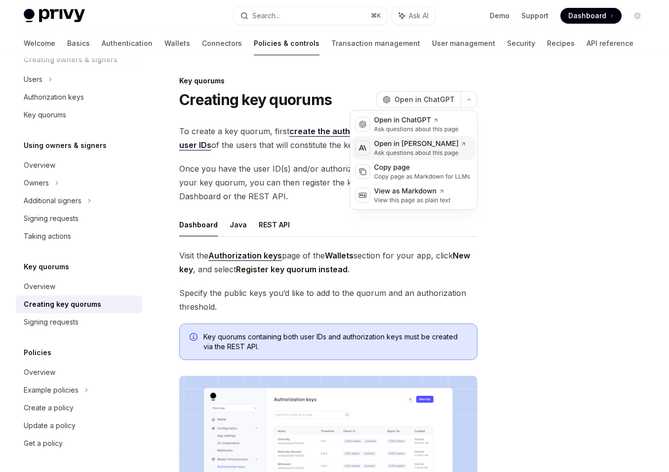
click at [426, 149] on div "Ask questions about this page" at bounding box center [420, 153] width 92 height 8
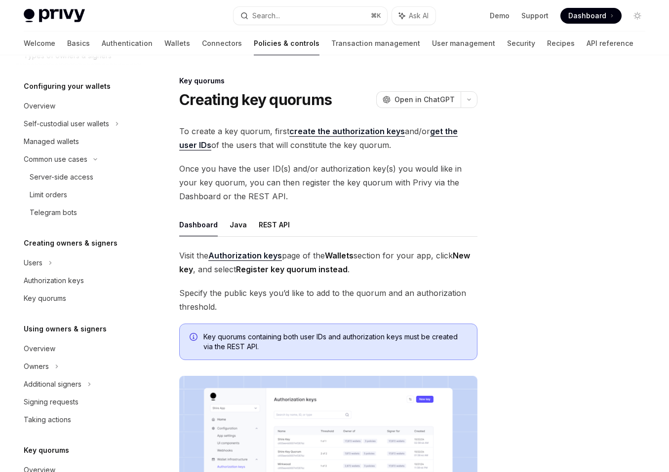
scroll to position [90, 0]
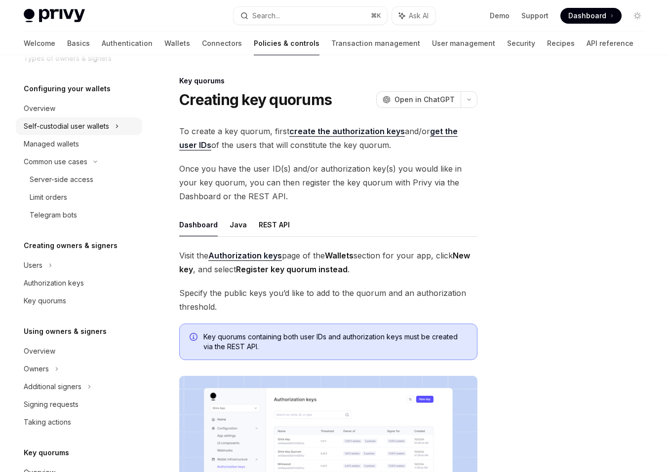
click at [83, 122] on div "Self-custodial user wallets" at bounding box center [66, 126] width 85 height 12
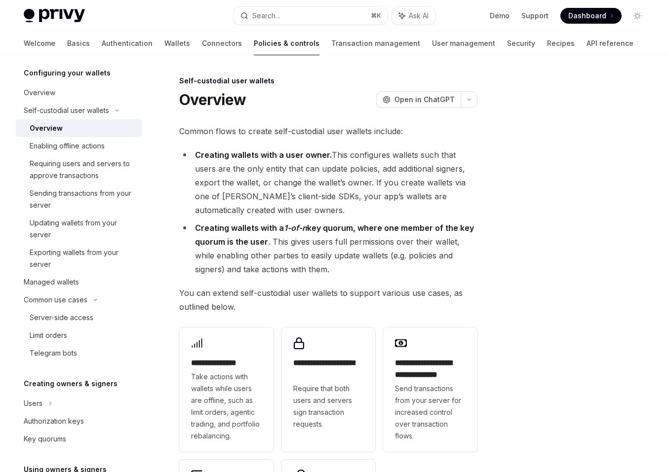
scroll to position [111, 0]
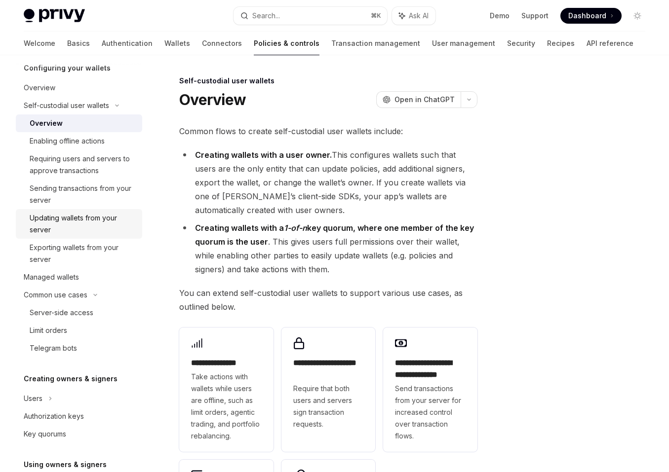
click at [75, 214] on div "Updating wallets from your server" at bounding box center [83, 224] width 107 height 24
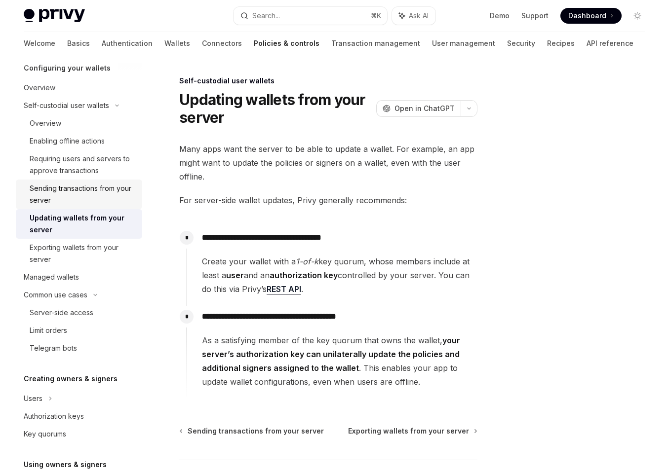
click at [82, 194] on div "Sending transactions from your server" at bounding box center [83, 195] width 107 height 24
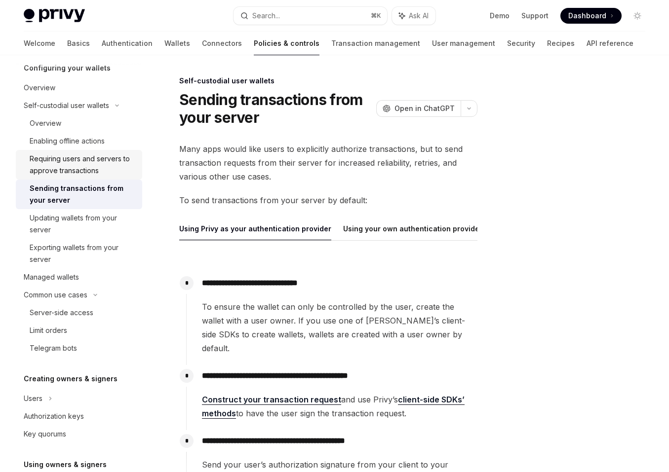
click at [95, 153] on div "Requiring users and servers to approve transactions" at bounding box center [83, 165] width 107 height 24
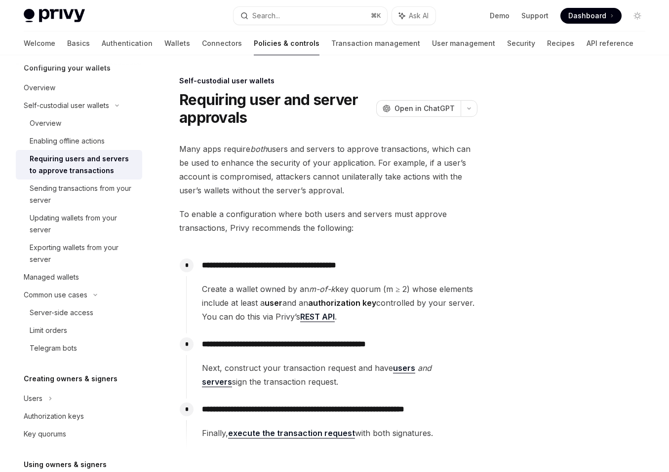
click at [95, 153] on div "Requiring users and servers to approve transactions" at bounding box center [83, 165] width 107 height 24
click at [94, 208] on link "Sending transactions from your server" at bounding box center [79, 195] width 126 height 30
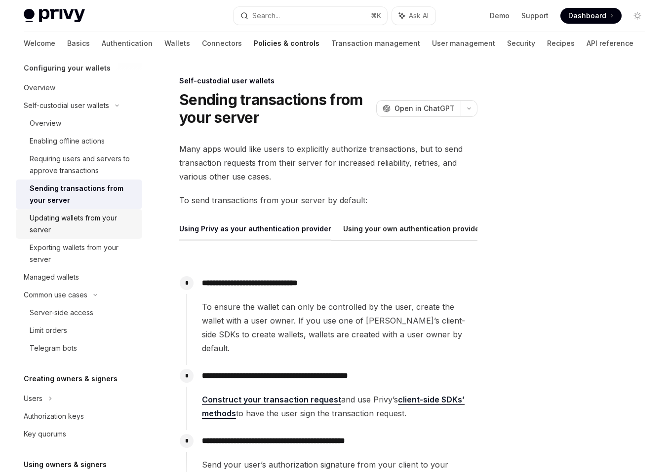
click at [97, 218] on div "Updating wallets from your server" at bounding box center [83, 224] width 107 height 24
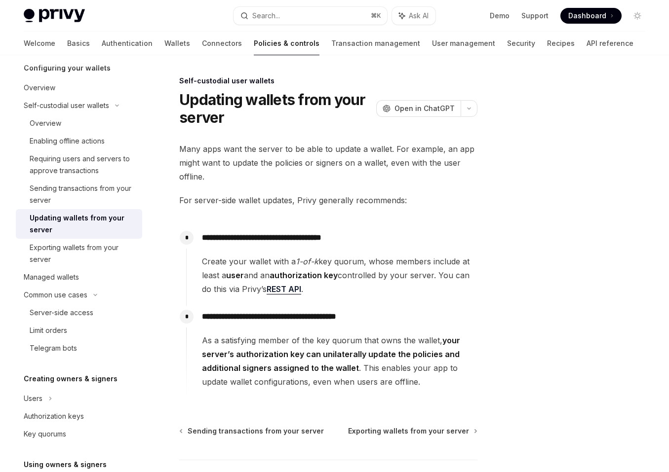
click at [97, 218] on div "Updating wallets from your server" at bounding box center [83, 224] width 107 height 24
click at [77, 192] on div "Sending transactions from your server" at bounding box center [83, 195] width 107 height 24
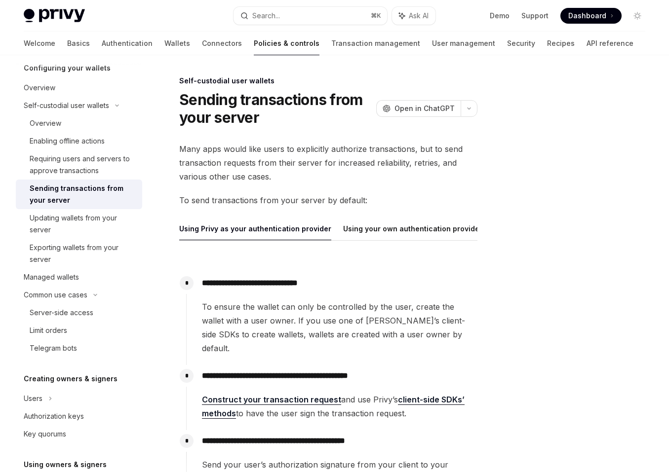
click at [77, 192] on div "Sending transactions from your server" at bounding box center [83, 195] width 107 height 24
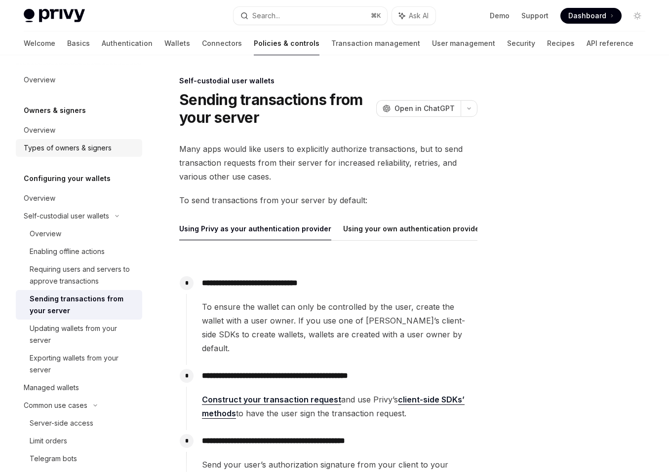
click at [67, 140] on link "Types of owners & signers" at bounding box center [79, 148] width 126 height 18
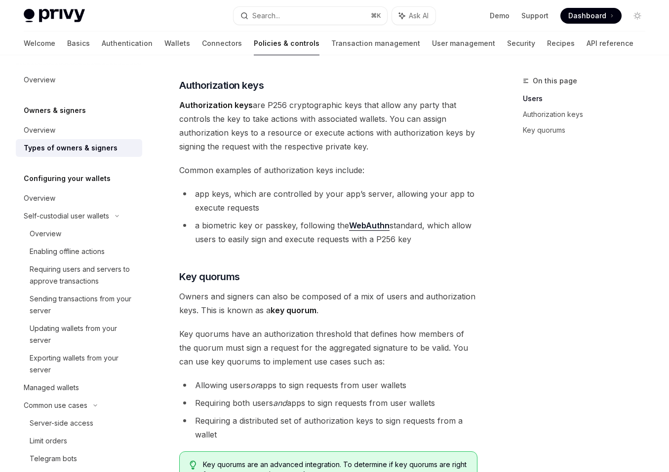
scroll to position [401, 0]
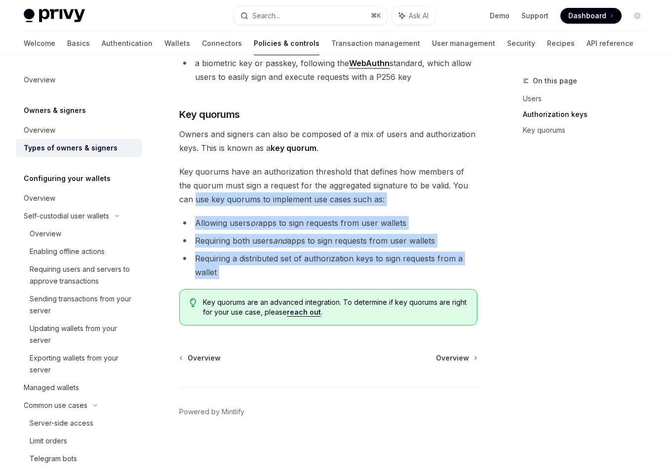
drag, startPoint x: 172, startPoint y: 201, endPoint x: 254, endPoint y: 293, distance: 123.4
click at [254, 293] on div "Owners & signers Types of owners & signers OpenAI Open in ChatGPT OpenAI Open i…" at bounding box center [235, 73] width 487 height 798
click at [254, 277] on li "Requiring a distributed set of authorization keys to sign requests from a wallet" at bounding box center [328, 266] width 298 height 28
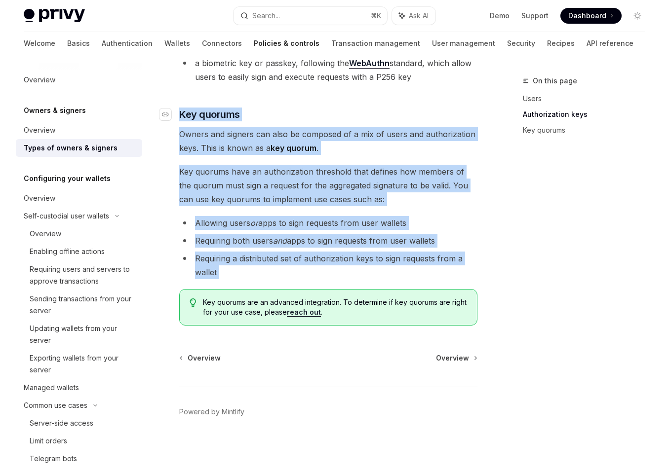
drag, startPoint x: 254, startPoint y: 277, endPoint x: 189, endPoint y: 112, distance: 177.5
click at [189, 112] on div "There are three types of owners & signers: users , authorization keys , and key…" at bounding box center [328, 25] width 298 height 602
click at [188, 97] on div "There are three types of owners & signers: users , authorization keys , and key…" at bounding box center [328, 25] width 298 height 602
drag, startPoint x: 188, startPoint y: 97, endPoint x: 321, endPoint y: 275, distance: 222.5
click at [321, 275] on div "There are three types of owners & signers: users , authorization keys , and key…" at bounding box center [328, 25] width 298 height 602
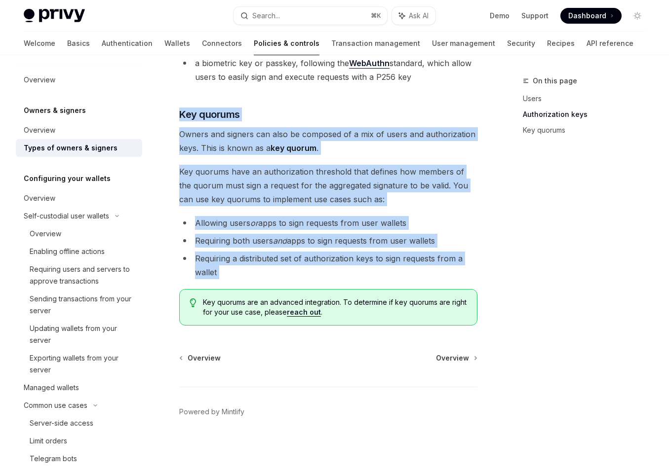
click at [321, 275] on li "Requiring a distributed set of authorization keys to sign requests from a wallet" at bounding box center [328, 266] width 298 height 28
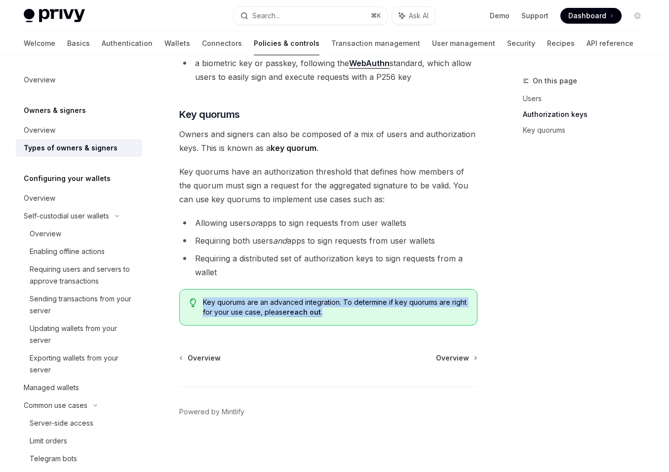
drag, startPoint x: 350, startPoint y: 316, endPoint x: 339, endPoint y: 295, distance: 23.6
click at [339, 295] on div "Key quorums are an advanced integration. To determine if key quorums are right …" at bounding box center [328, 307] width 298 height 37
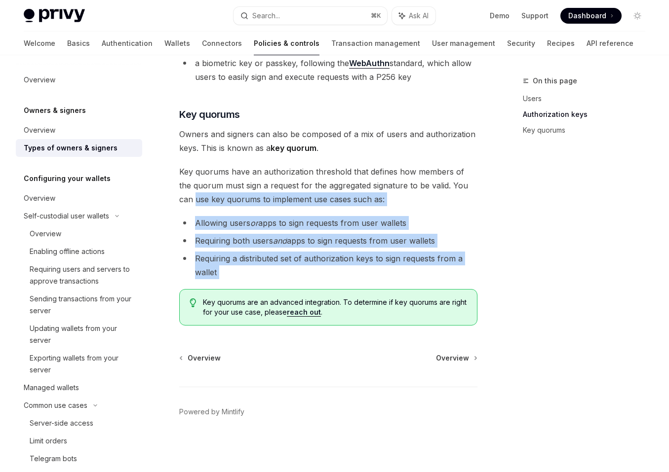
drag, startPoint x: 178, startPoint y: 200, endPoint x: 245, endPoint y: 287, distance: 109.8
click at [245, 287] on div "Owners & signers Types of owners & signers OpenAI Open in ChatGPT OpenAI Open i…" at bounding box center [235, 73] width 487 height 798
click at [245, 287] on div "There are three types of owners & signers: users , authorization keys , and key…" at bounding box center [328, 25] width 298 height 602
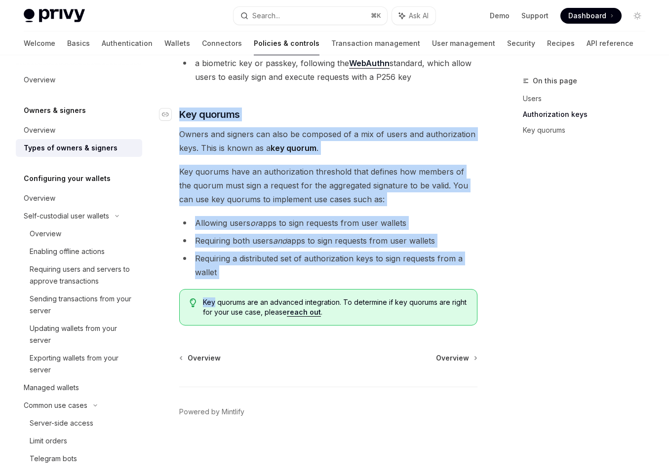
drag, startPoint x: 245, startPoint y: 287, endPoint x: 175, endPoint y: 109, distance: 191.5
click at [179, 109] on div "There are three types of owners & signers: users , authorization keys , and key…" at bounding box center [328, 25] width 298 height 602
click at [294, 278] on li "Requiring a distributed set of authorization keys to sign requests from a wallet" at bounding box center [328, 266] width 298 height 28
drag, startPoint x: 293, startPoint y: 278, endPoint x: 251, endPoint y: 98, distance: 184.5
click at [251, 98] on div "There are three types of owners & signers: users , authorization keys , and key…" at bounding box center [328, 25] width 298 height 602
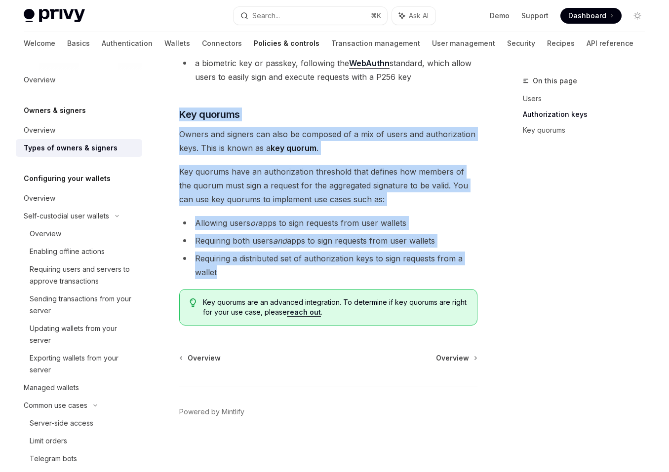
click at [251, 98] on div "There are three types of owners & signers: users , authorization keys , and key…" at bounding box center [328, 25] width 298 height 602
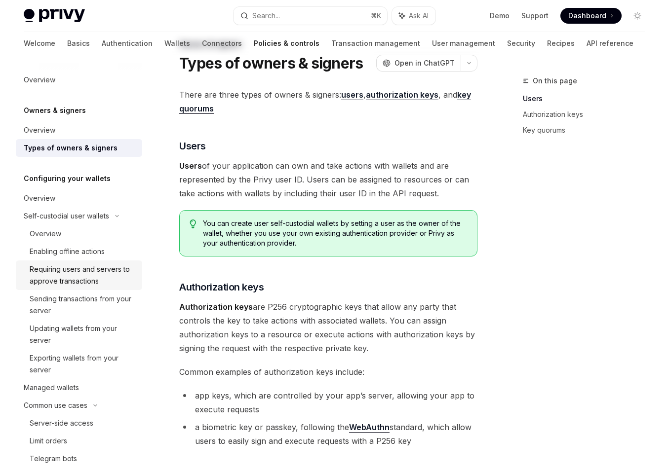
scroll to position [0, 0]
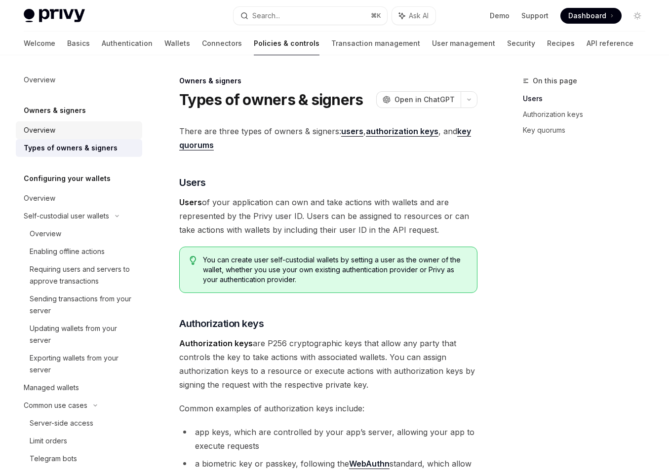
click at [85, 129] on div "Overview" at bounding box center [80, 130] width 113 height 12
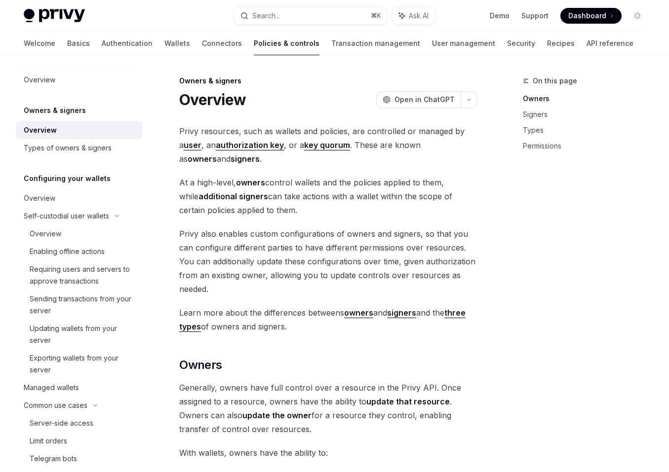
click at [78, 111] on h5 "Owners & signers" at bounding box center [55, 111] width 62 height 12
click at [84, 84] on div "Overview" at bounding box center [80, 80] width 113 height 12
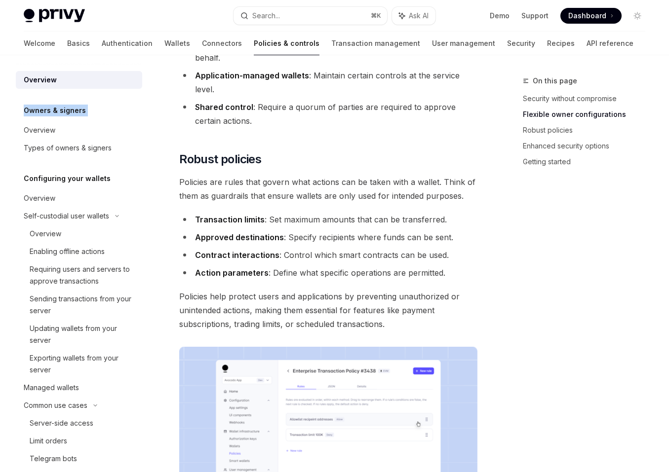
scroll to position [340, 0]
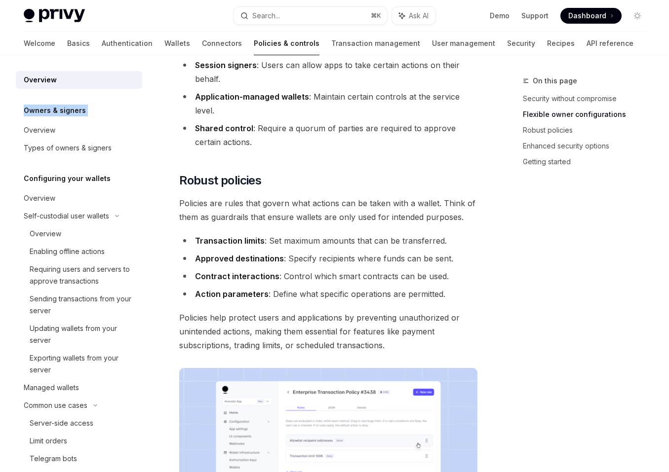
click at [170, 240] on div "Policies & controls OpenAI Open in ChatGPT OpenAI Open in ChatGPT Privy’s walle…" at bounding box center [235, 344] width 487 height 1219
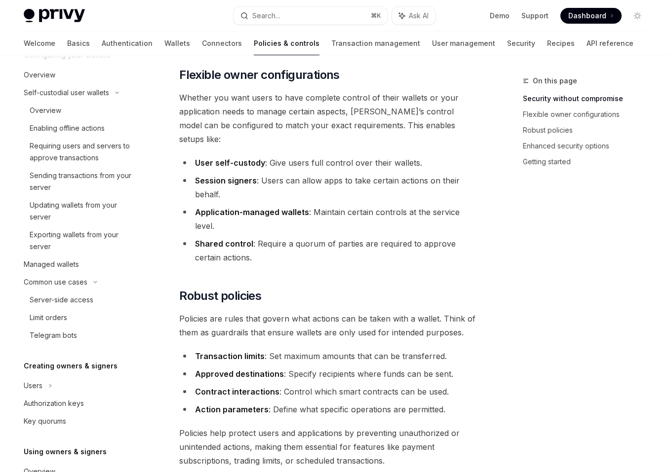
scroll to position [116, 0]
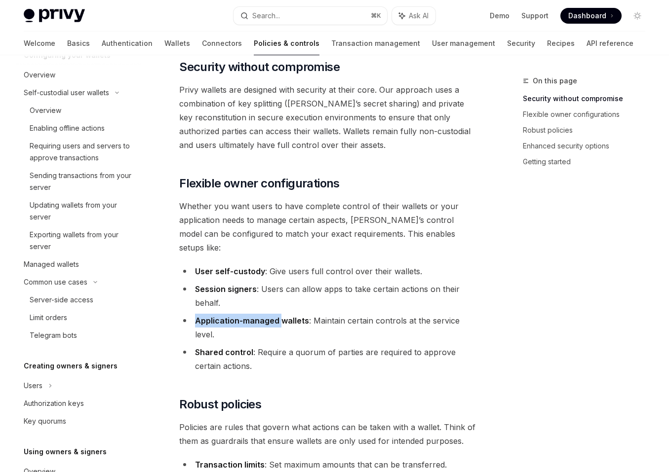
drag, startPoint x: 279, startPoint y: 312, endPoint x: 279, endPoint y: 297, distance: 15.3
click at [279, 297] on ul "User self-custody : Give users full control over their wallets. Session signers…" at bounding box center [328, 319] width 298 height 109
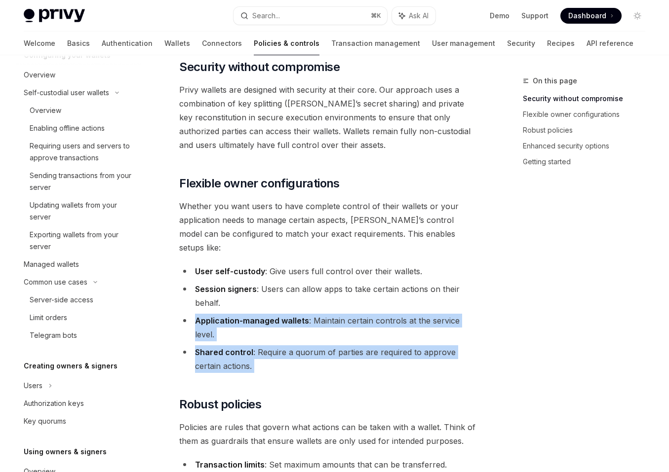
drag, startPoint x: 279, startPoint y: 297, endPoint x: 300, endPoint y: 350, distance: 57.2
click at [300, 350] on ul "User self-custody : Give users full control over their wallets. Session signers…" at bounding box center [328, 319] width 298 height 109
click at [300, 350] on li "Shared control : Require a quorum of parties are required to approve certain ac…" at bounding box center [328, 360] width 298 height 28
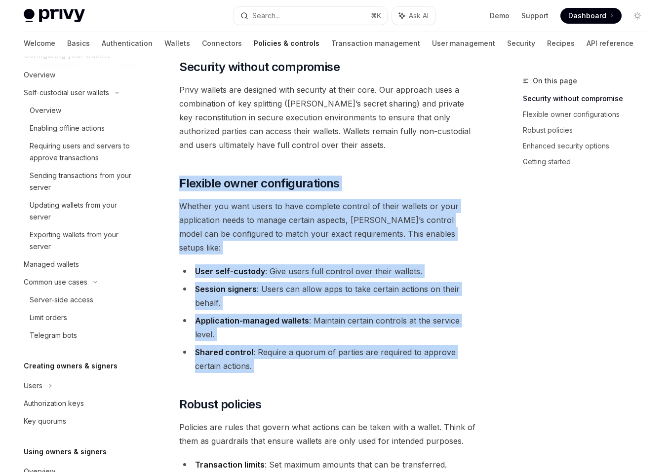
drag, startPoint x: 300, startPoint y: 350, endPoint x: 297, endPoint y: 175, distance: 175.3
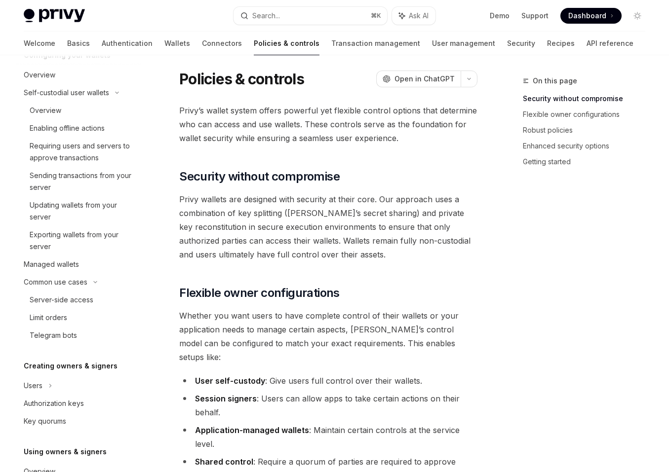
scroll to position [3, 0]
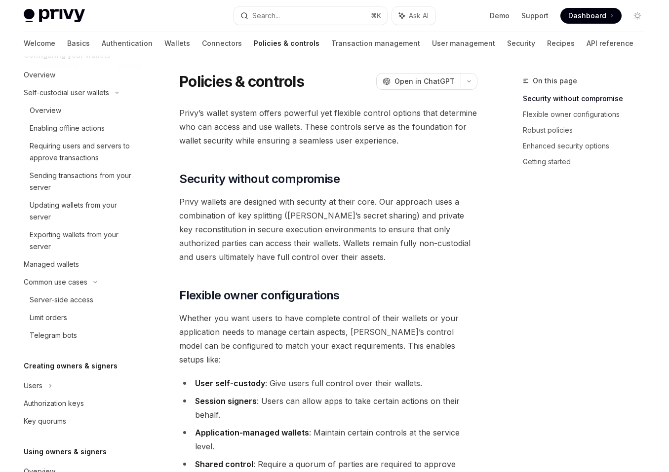
click at [300, 220] on span "Privy wallets are designed with security at their core. Our approach uses a com…" at bounding box center [328, 229] width 298 height 69
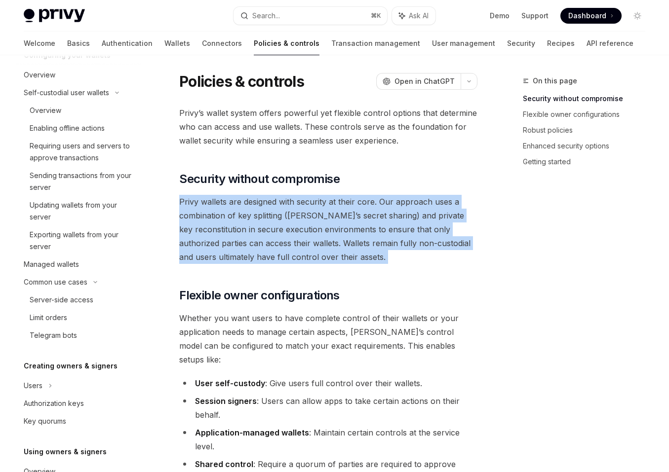
click at [300, 220] on span "Privy wallets are designed with security at their core. Our approach uses a com…" at bounding box center [328, 229] width 298 height 69
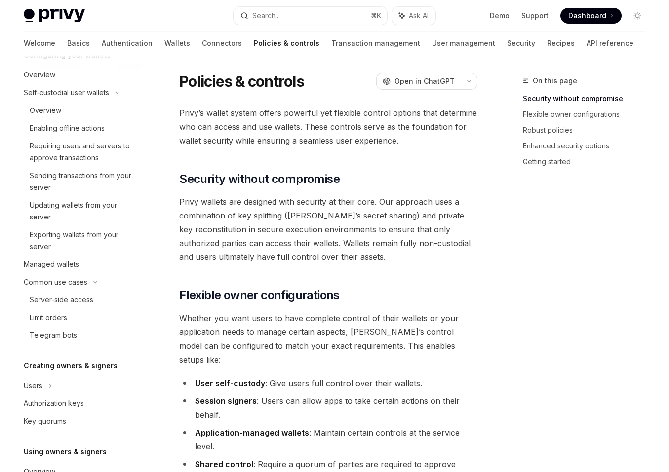
scroll to position [0, 0]
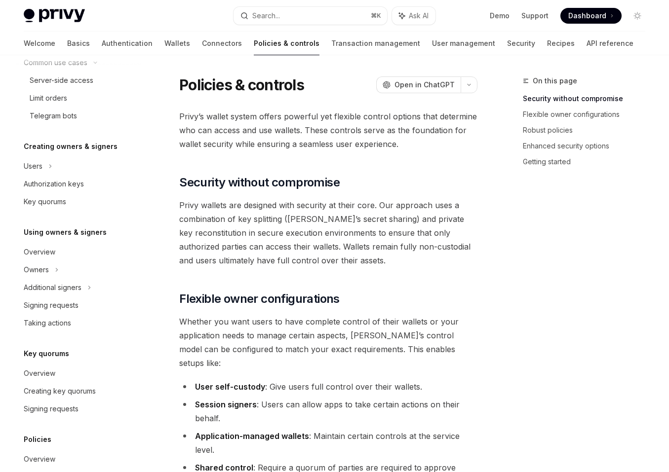
click at [97, 231] on h5 "Using owners & signers" at bounding box center [65, 233] width 83 height 12
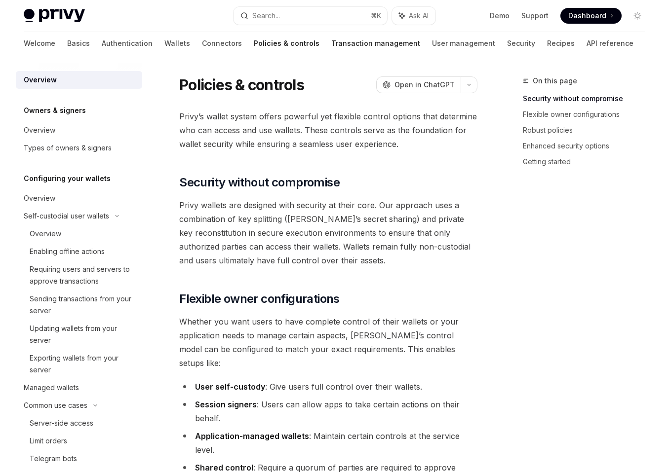
click at [347, 39] on link "Transaction management" at bounding box center [375, 44] width 89 height 24
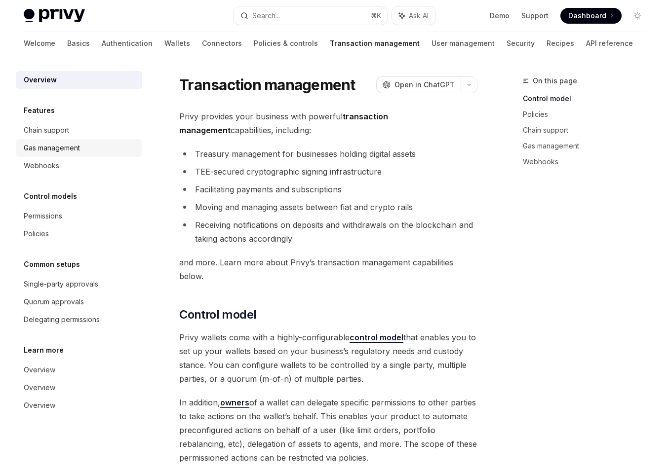
click at [101, 147] on div "Gas management" at bounding box center [80, 148] width 113 height 12
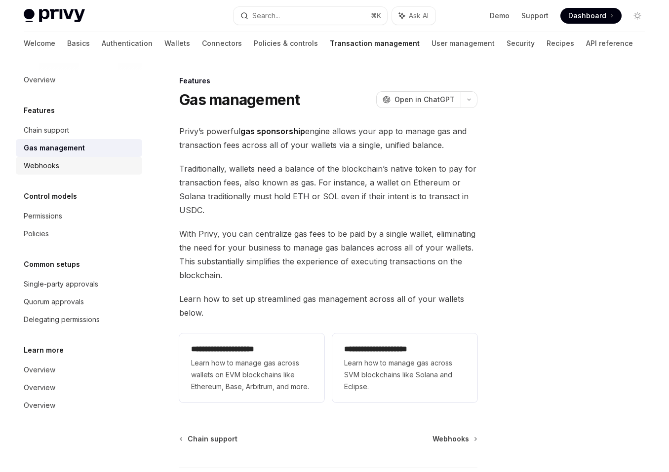
click at [103, 165] on div "Webhooks" at bounding box center [80, 166] width 113 height 12
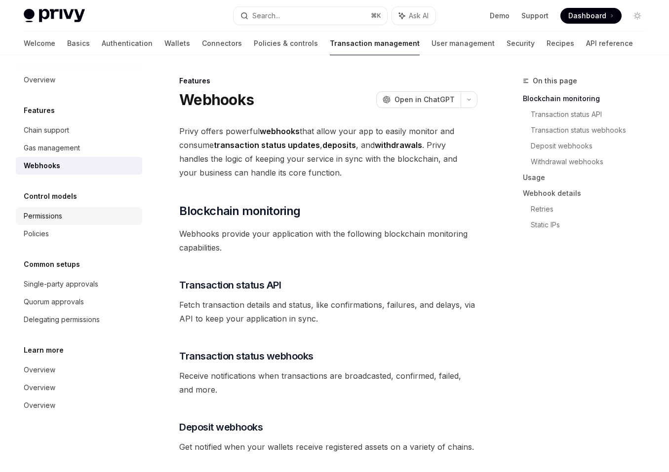
click at [128, 220] on div "Permissions" at bounding box center [80, 216] width 113 height 12
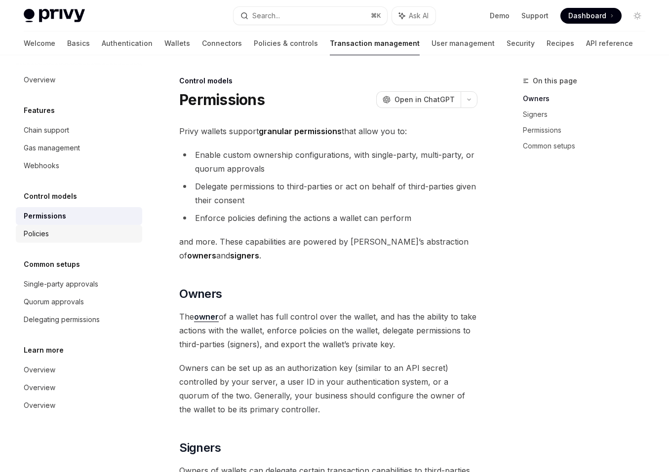
click at [87, 241] on link "Policies" at bounding box center [79, 234] width 126 height 18
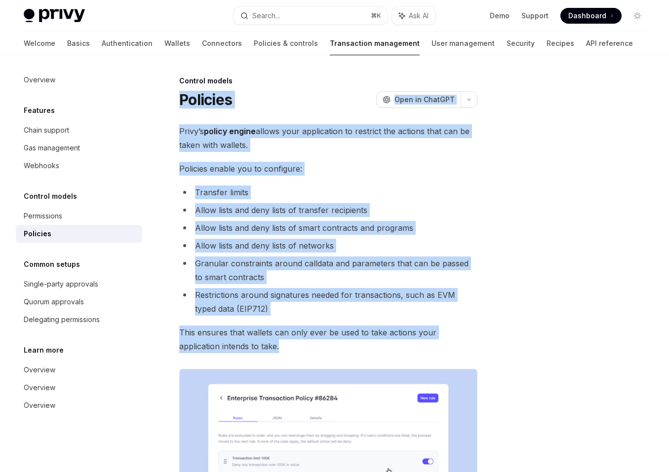
drag, startPoint x: 270, startPoint y: 352, endPoint x: 239, endPoint y: 84, distance: 269.8
click at [239, 84] on div "Control models Policies OpenAI Open in ChatGPT OpenAI Open in ChatGPT Privy’s p…" at bounding box center [235, 464] width 487 height 778
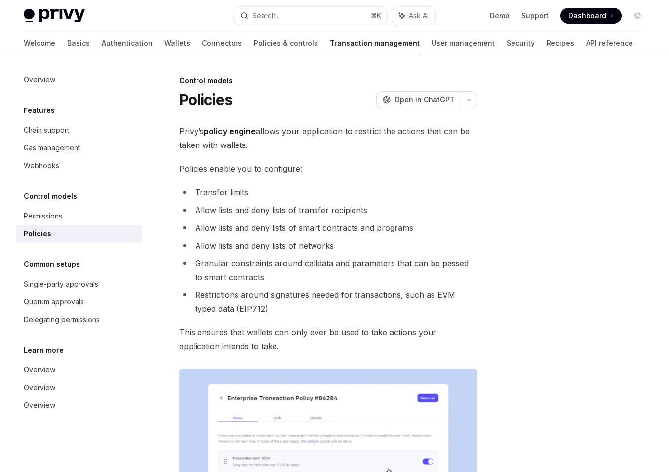
click at [239, 87] on div "Control models Policies OpenAI Open in ChatGPT" at bounding box center [328, 92] width 298 height 33
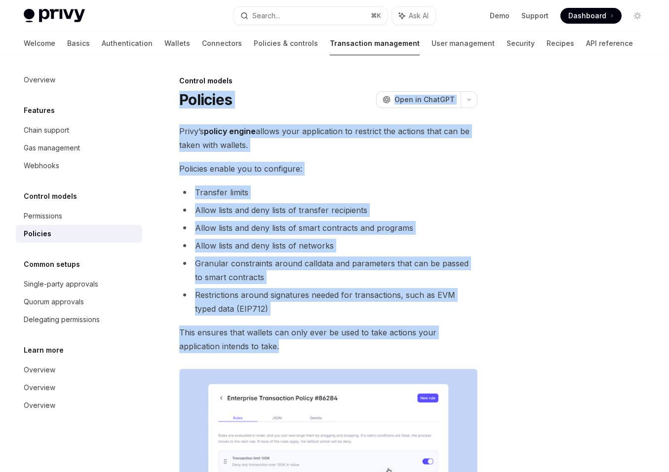
drag, startPoint x: 254, startPoint y: 115, endPoint x: 346, endPoint y: 347, distance: 249.7
click at [346, 347] on div "Control models Policies OpenAI Open in ChatGPT OpenAI Open in ChatGPT Privy’s p…" at bounding box center [235, 464] width 487 height 778
click at [346, 347] on span "This ensures that wallets can only ever be used to take actions your applicatio…" at bounding box center [328, 340] width 298 height 28
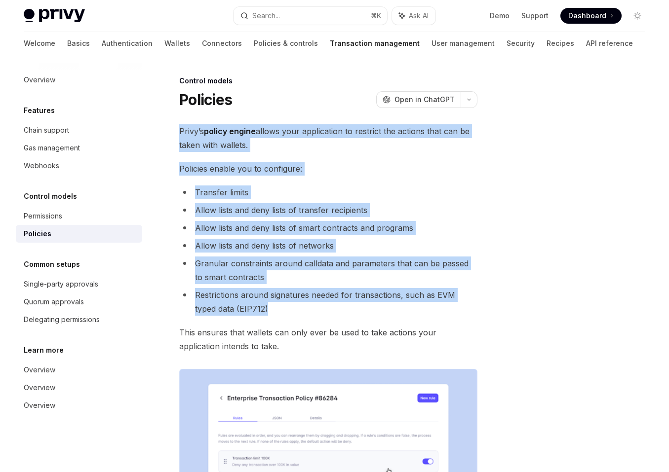
drag, startPoint x: 307, startPoint y: 311, endPoint x: 220, endPoint y: 121, distance: 208.8
click at [220, 121] on div "Control models Policies OpenAI Open in ChatGPT OpenAI Open in ChatGPT Privy’s p…" at bounding box center [235, 464] width 487 height 778
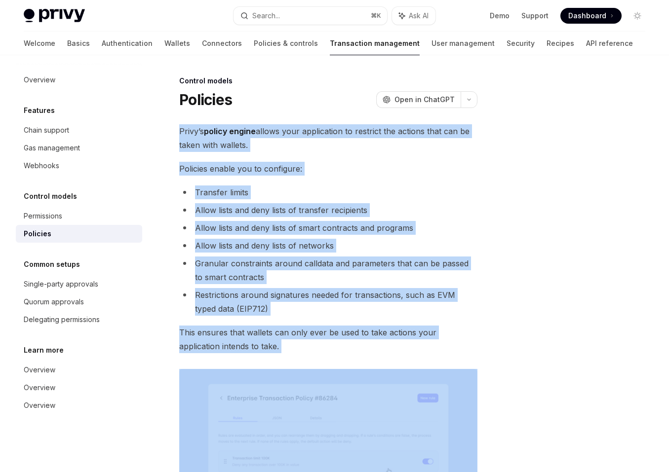
drag, startPoint x: 220, startPoint y: 121, endPoint x: 351, endPoint y: 343, distance: 257.4
click at [351, 343] on div "Control models Policies OpenAI Open in ChatGPT OpenAI Open in ChatGPT Privy’s p…" at bounding box center [235, 464] width 487 height 778
click at [351, 343] on span "This ensures that wallets can only ever be used to take actions your applicatio…" at bounding box center [328, 340] width 298 height 28
drag, startPoint x: 351, startPoint y: 343, endPoint x: 174, endPoint y: 128, distance: 278.0
click at [174, 128] on div "Control models Policies OpenAI Open in ChatGPT OpenAI Open in ChatGPT Privy’s p…" at bounding box center [235, 464] width 487 height 778
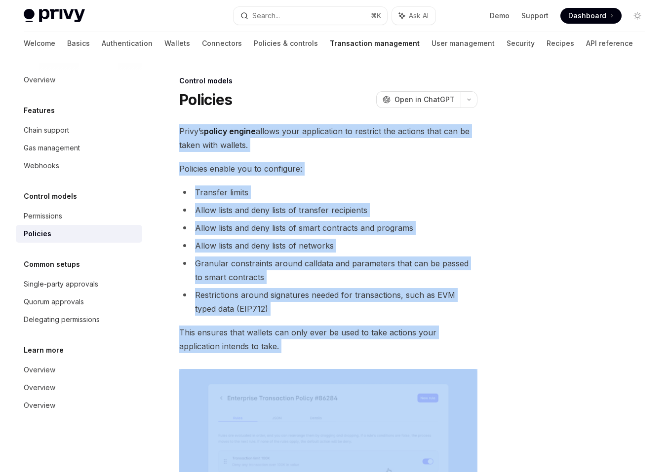
click at [174, 128] on div "Control models Policies OpenAI Open in ChatGPT OpenAI Open in ChatGPT Privy’s p…" at bounding box center [235, 464] width 487 height 778
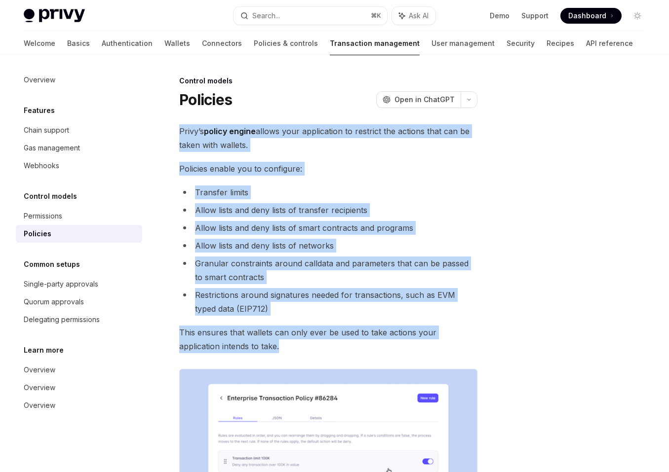
drag, startPoint x: 174, startPoint y: 127, endPoint x: 371, endPoint y: 350, distance: 298.0
click at [371, 350] on div "Control models Policies OpenAI Open in ChatGPT OpenAI Open in ChatGPT Privy’s p…" at bounding box center [235, 464] width 487 height 778
click at [371, 350] on span "This ensures that wallets can only ever be used to take actions your applicatio…" at bounding box center [328, 340] width 298 height 28
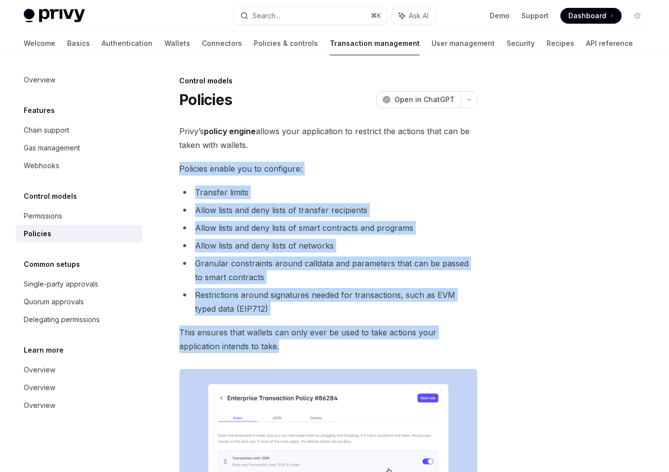
drag, startPoint x: 310, startPoint y: 176, endPoint x: 407, endPoint y: 350, distance: 198.9
click at [407, 350] on div "Privy’s policy engine allows your application to restrict the actions that can …" at bounding box center [328, 415] width 298 height 583
click at [407, 350] on span "This ensures that wallets can only ever be used to take actions your applicatio…" at bounding box center [328, 340] width 298 height 28
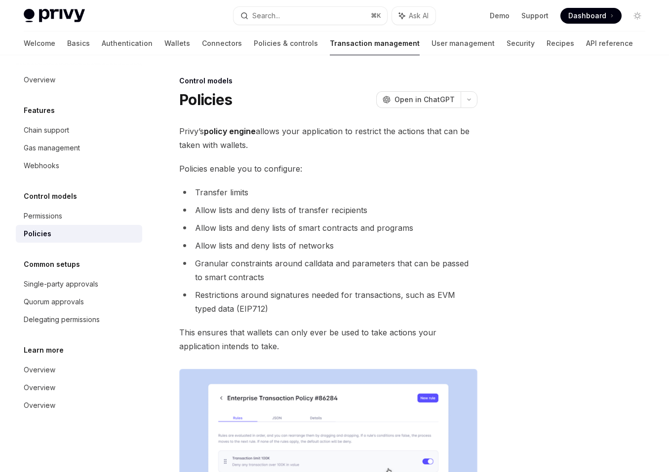
click at [364, 309] on li "Restrictions around signatures needed for transactions, such as EVM typed data …" at bounding box center [328, 302] width 298 height 28
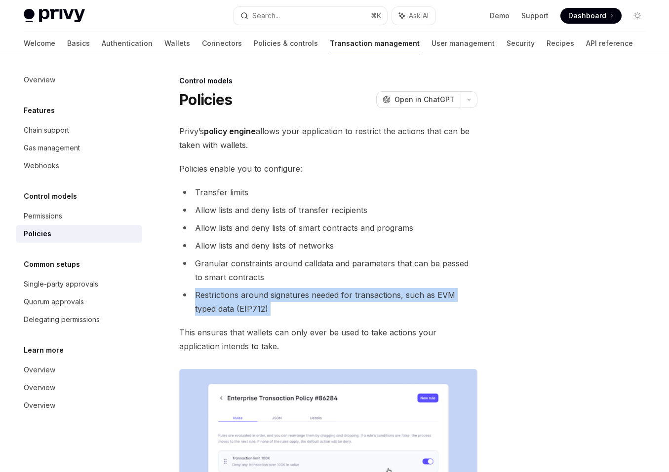
click at [364, 309] on li "Restrictions around signatures needed for transactions, such as EVM typed data …" at bounding box center [328, 302] width 298 height 28
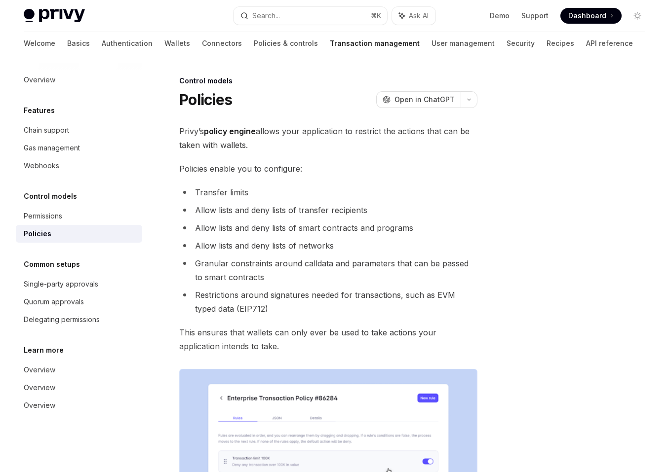
click at [364, 309] on li "Restrictions around signatures needed for transactions, such as EVM typed data …" at bounding box center [328, 302] width 298 height 28
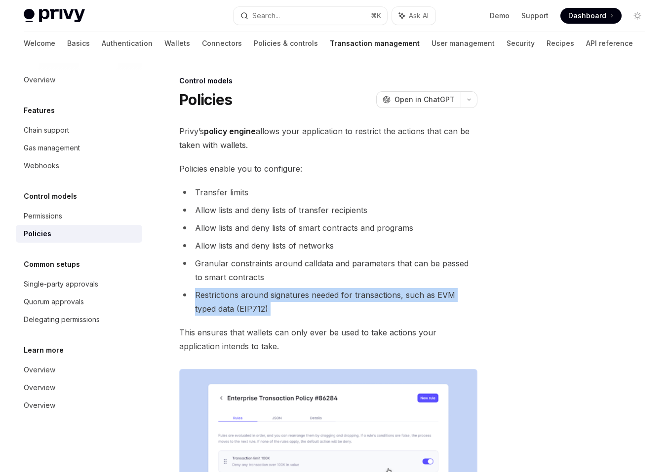
click at [366, 321] on div "Privy’s policy engine allows your application to restrict the actions that can …" at bounding box center [328, 415] width 298 height 583
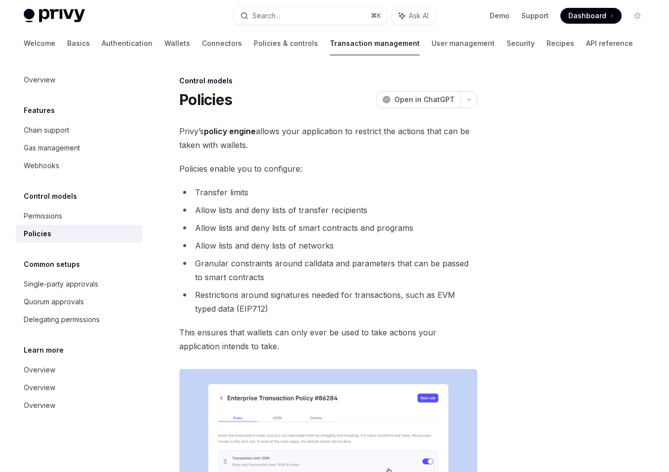
click at [366, 321] on div "Privy’s policy engine allows your application to restrict the actions that can …" at bounding box center [328, 415] width 298 height 583
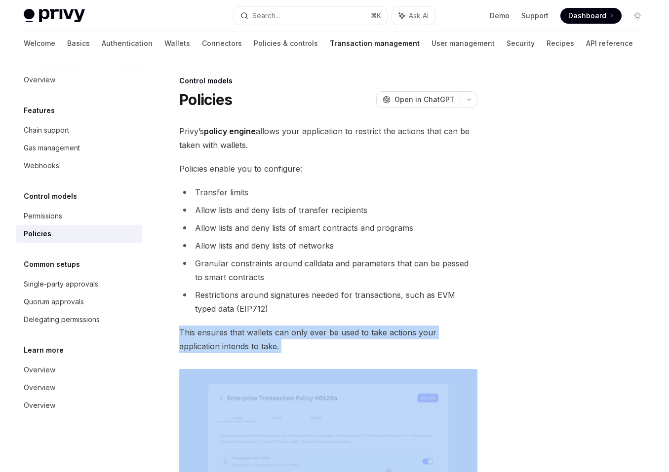
click at [367, 332] on span "This ensures that wallets can only ever be used to take actions your applicatio…" at bounding box center [328, 340] width 298 height 28
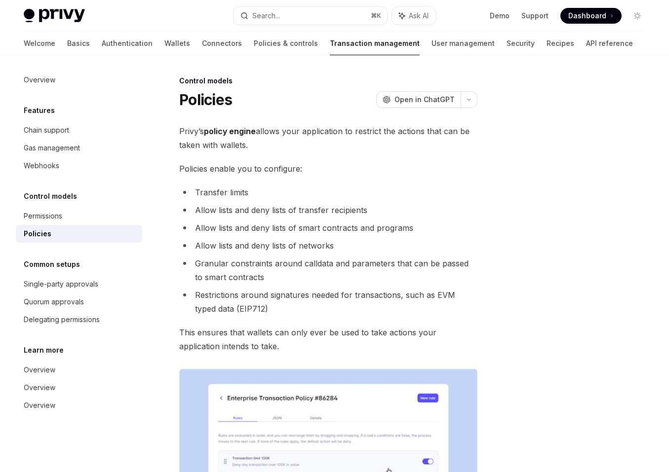
click at [369, 337] on span "This ensures that wallets can only ever be used to take actions your applicatio…" at bounding box center [328, 340] width 298 height 28
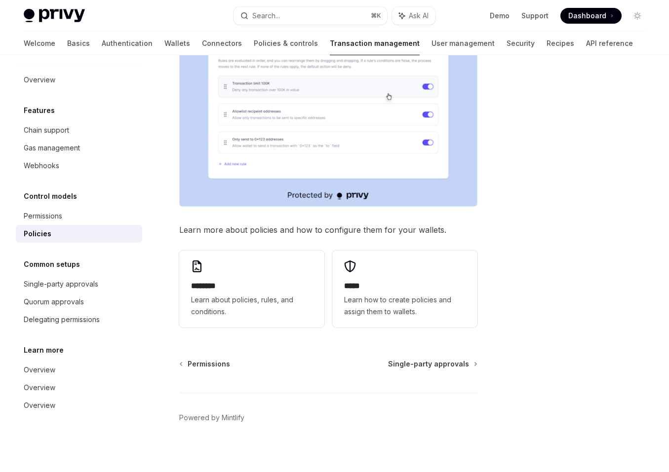
scroll to position [381, 0]
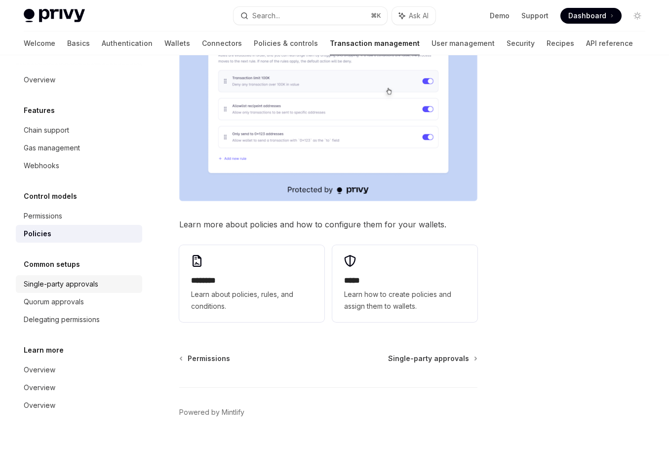
click at [104, 280] on div "Single-party approvals" at bounding box center [80, 284] width 113 height 12
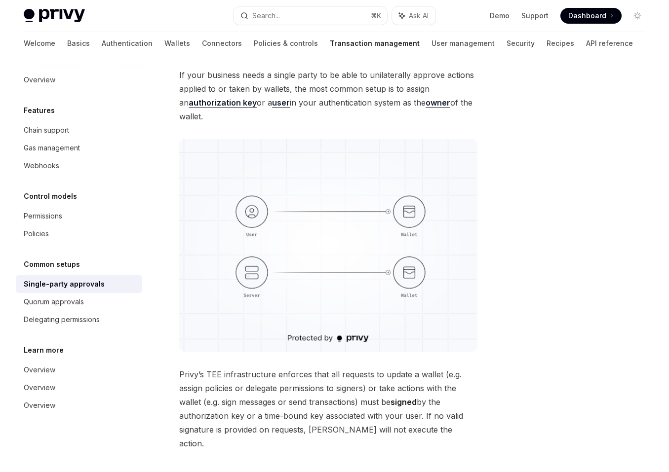
scroll to position [167, 0]
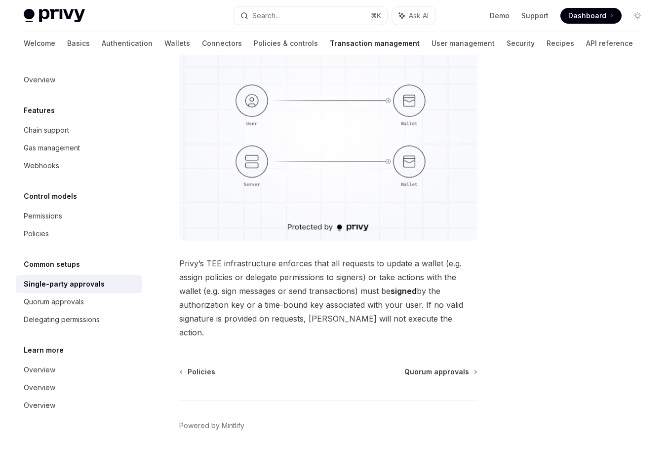
click at [185, 278] on span "Privy’s TEE infrastructure enforces that all requests to update a wallet (e.g. …" at bounding box center [328, 298] width 298 height 83
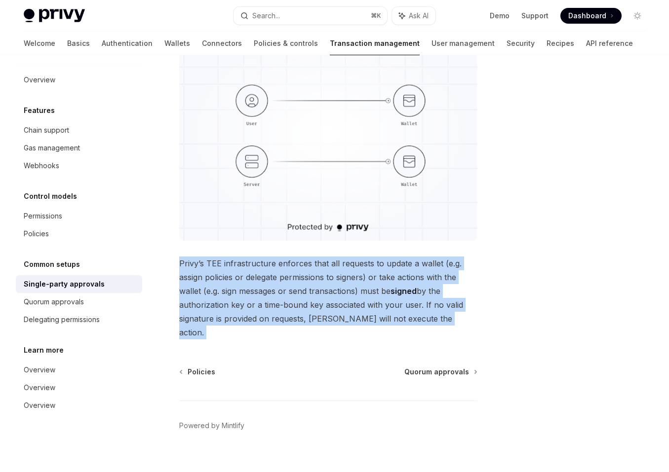
click at [185, 278] on span "Privy’s TEE infrastructure enforces that all requests to update a wallet (e.g. …" at bounding box center [328, 298] width 298 height 83
click at [173, 266] on div "Common setups Single-party approvals OpenAI Open in ChatGPT OpenAI Open in Chat…" at bounding box center [235, 197] width 487 height 579
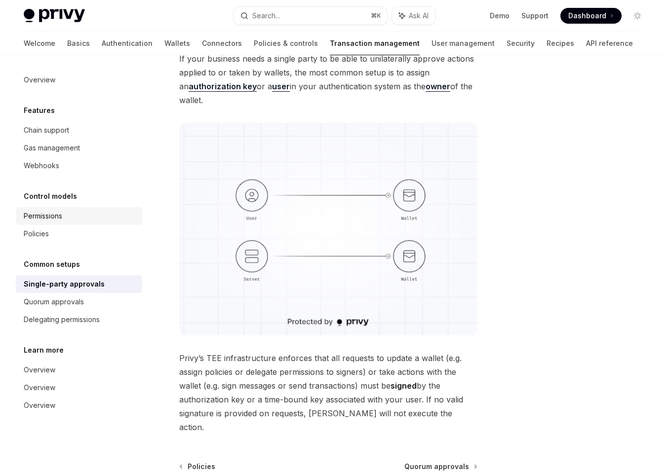
scroll to position [0, 0]
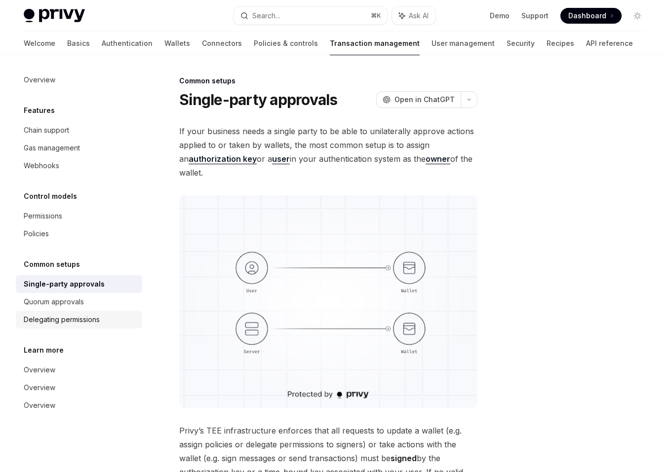
click at [89, 322] on div "Delegating permissions" at bounding box center [62, 320] width 76 height 12
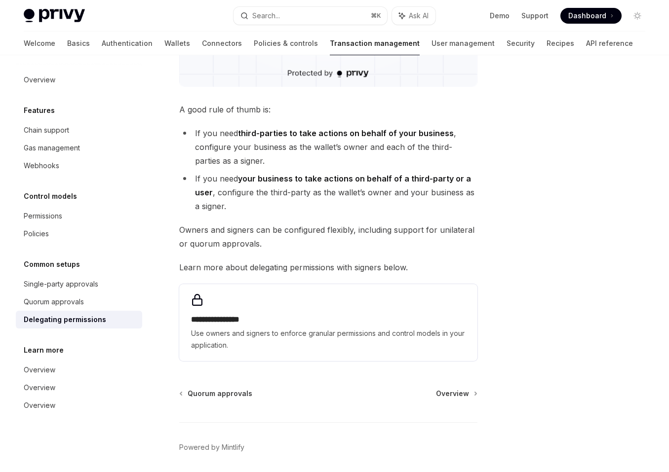
scroll to position [337, 0]
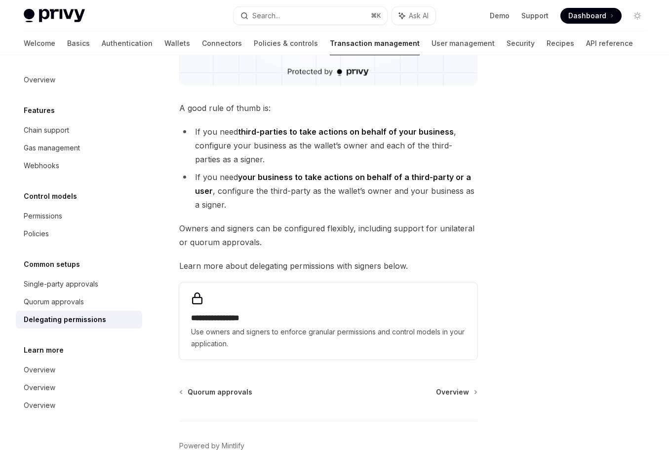
click at [170, 226] on div "**********" at bounding box center [235, 122] width 487 height 768
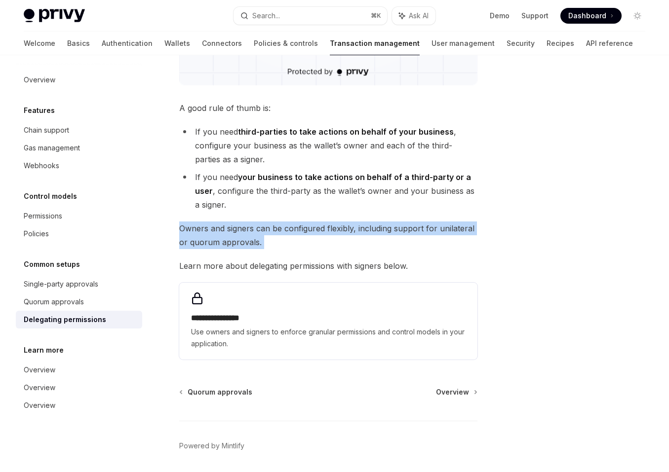
click at [170, 226] on div "**********" at bounding box center [235, 122] width 487 height 768
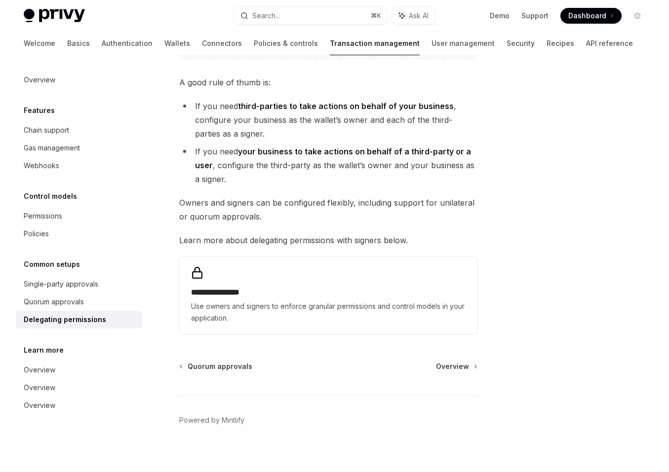
scroll to position [371, 0]
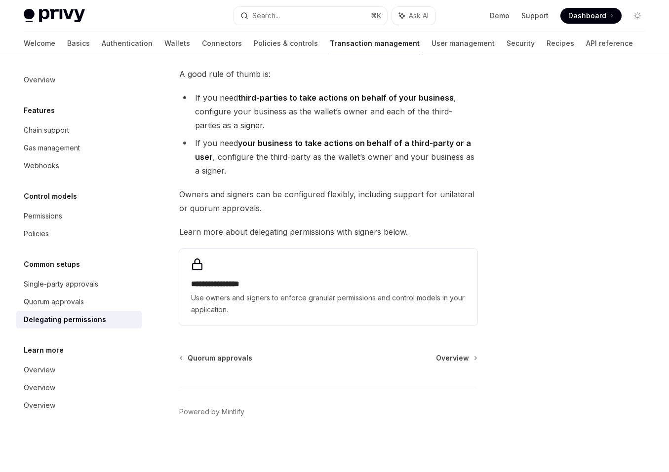
click at [240, 158] on li "If you need your business to take actions on behalf of a third-party or a user …" at bounding box center [328, 156] width 298 height 41
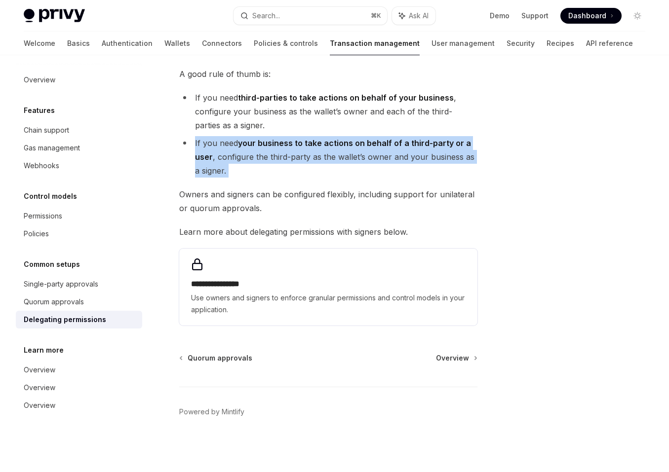
click at [240, 158] on li "If you need your business to take actions on behalf of a third-party or a user …" at bounding box center [328, 156] width 298 height 41
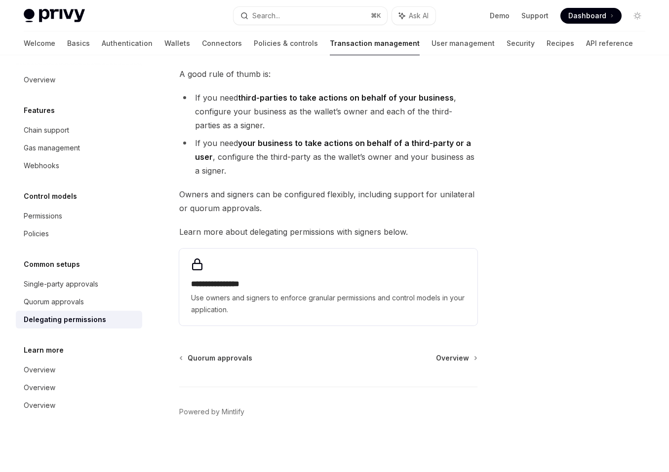
click at [242, 188] on span "Owners and signers can be configured flexibly, including support for unilateral…" at bounding box center [328, 202] width 298 height 28
click at [70, 381] on link "Overview" at bounding box center [79, 388] width 126 height 18
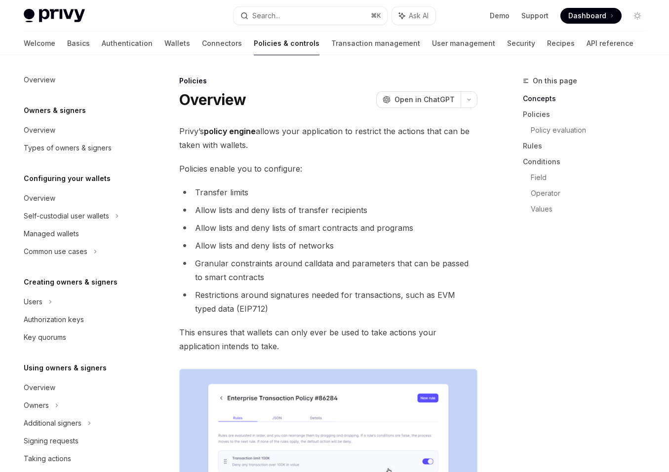
scroll to position [223, 0]
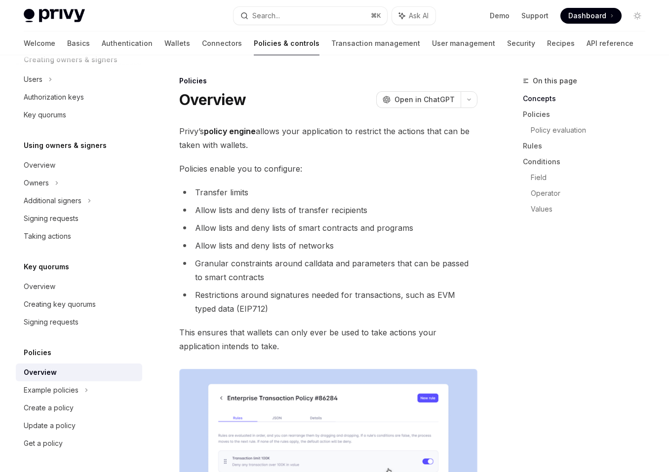
click at [72, 368] on div "Overview" at bounding box center [80, 373] width 113 height 12
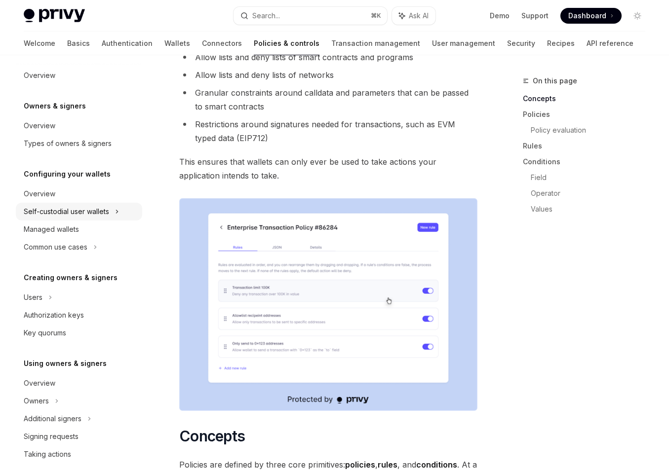
scroll to position [0, 0]
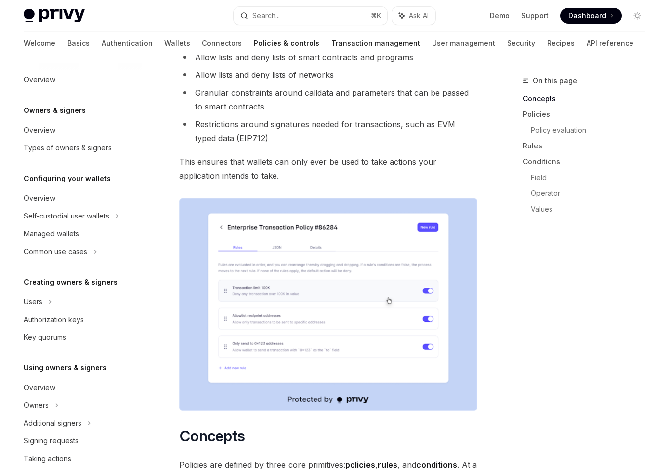
click at [333, 34] on link "Transaction management" at bounding box center [375, 44] width 89 height 24
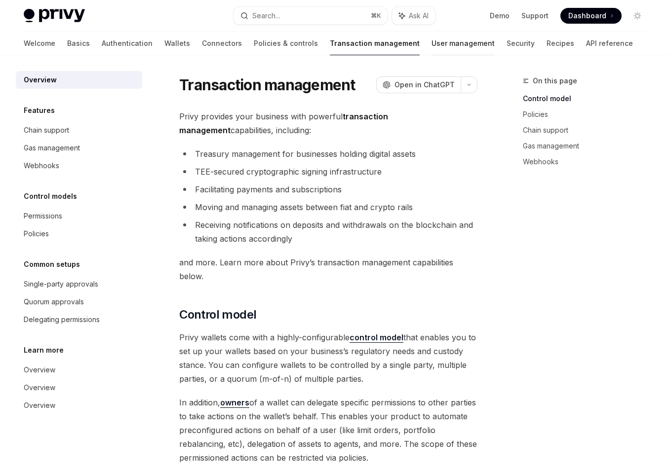
click at [431, 49] on link "User management" at bounding box center [462, 44] width 63 height 24
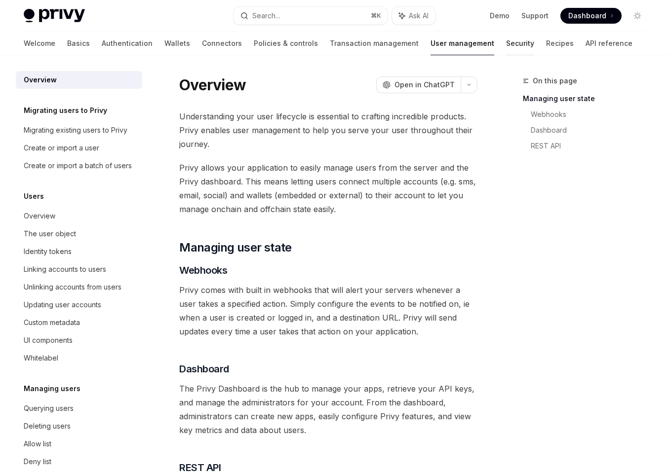
click at [506, 45] on link "Security" at bounding box center [520, 44] width 28 height 24
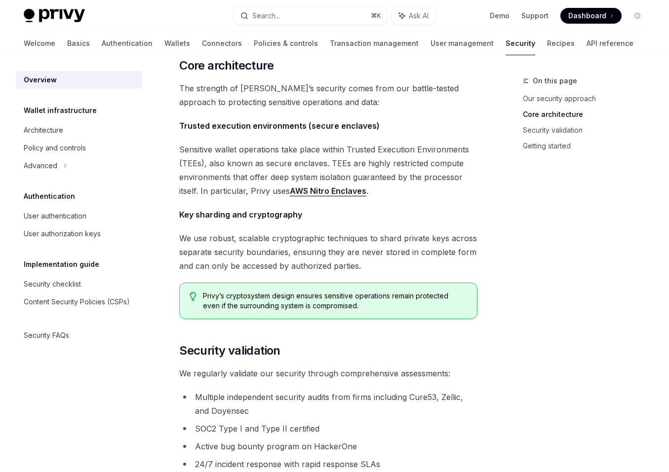
scroll to position [364, 0]
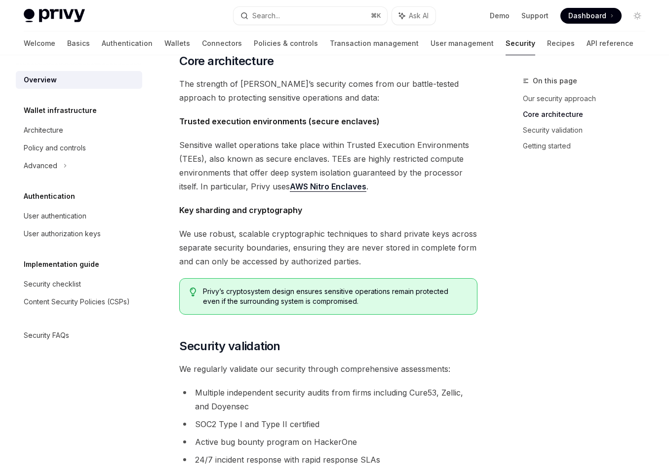
click at [162, 185] on div "Security OpenAI Open in ChatGPT OpenAI Open in ChatGPT The security of your use…" at bounding box center [235, 265] width 487 height 1108
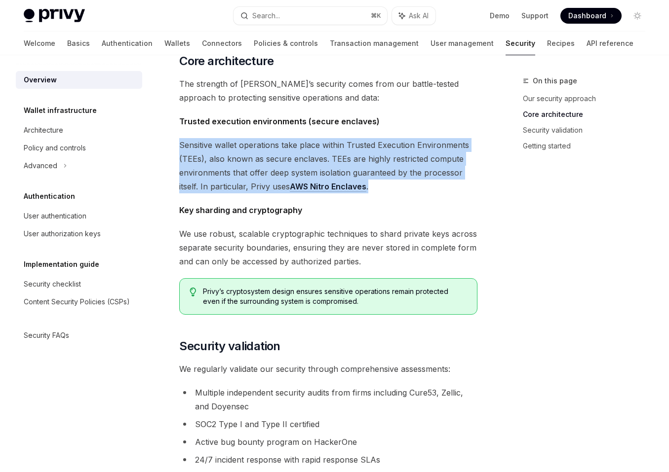
click at [162, 185] on div "Security OpenAI Open in ChatGPT OpenAI Open in ChatGPT The security of your use…" at bounding box center [235, 265] width 487 height 1108
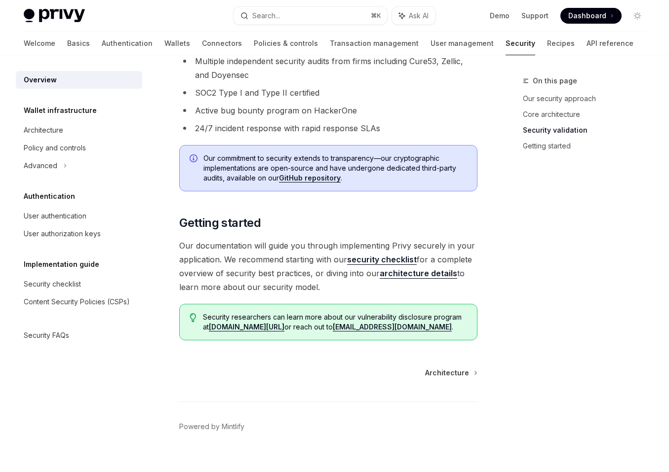
scroll to position [711, 0]
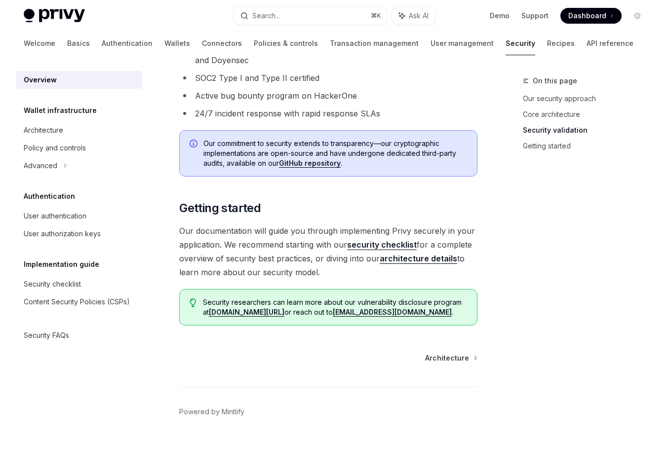
click at [208, 250] on span "Our documentation will guide you through implementing Privy securely in your ap…" at bounding box center [328, 251] width 298 height 55
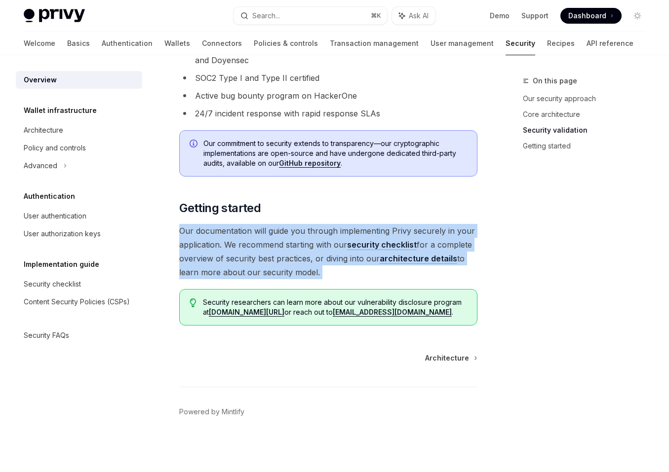
click at [294, 253] on span "Our documentation will guide you through implementing Privy securely in your ap…" at bounding box center [328, 251] width 298 height 55
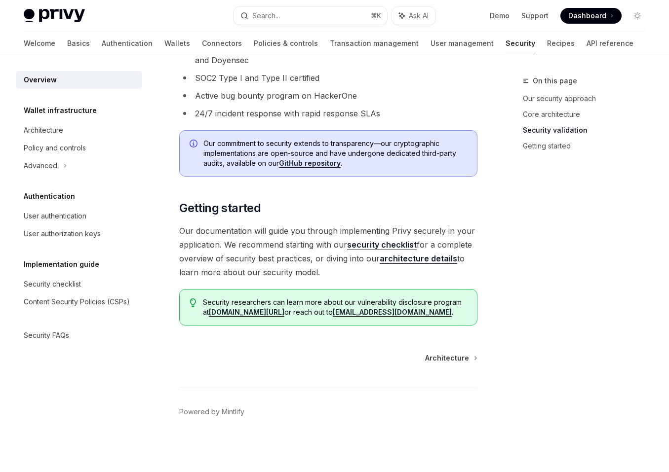
click at [204, 166] on span "Our commitment to security extends to transparency—our cryptographic implementa…" at bounding box center [335, 154] width 264 height 30
click at [200, 162] on div "Our commitment to security extends to transparency—our cryptographic implementa…" at bounding box center [328, 153] width 298 height 46
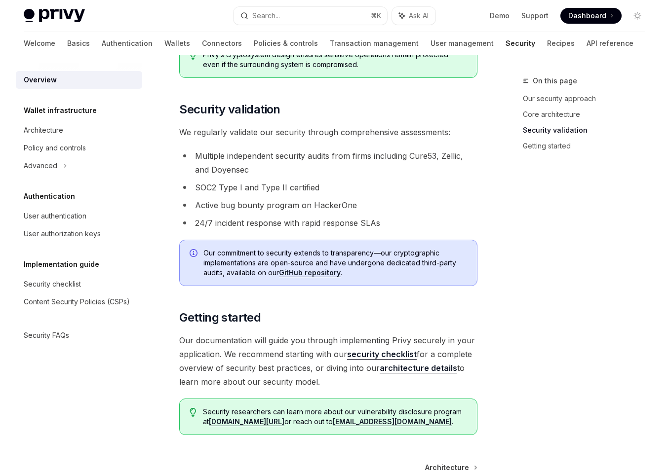
scroll to position [583, 0]
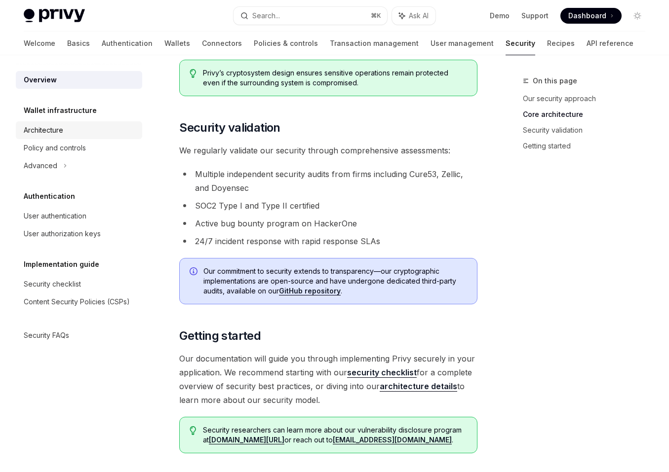
click at [119, 127] on div "Architecture" at bounding box center [80, 130] width 113 height 12
type textarea "*"
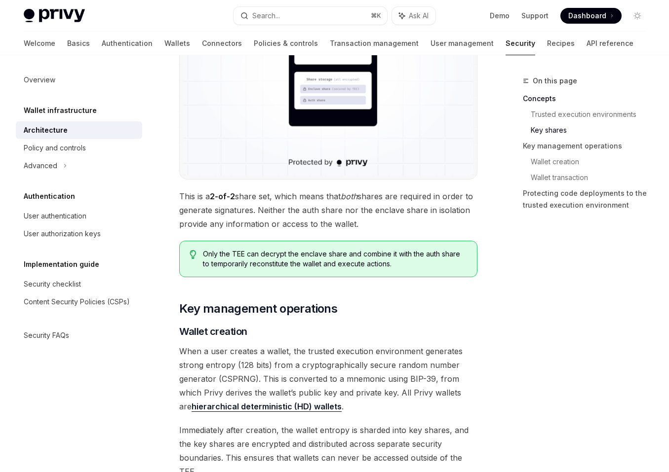
scroll to position [1029, 0]
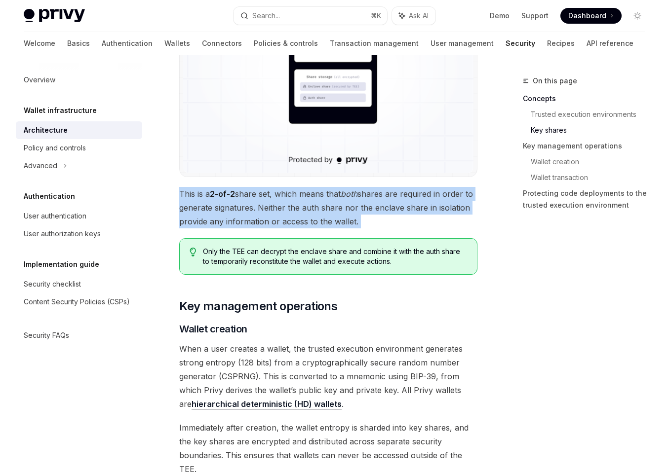
drag, startPoint x: 169, startPoint y: 165, endPoint x: 170, endPoint y: 206, distance: 40.5
click at [170, 206] on div "Wallet infrastructure Security architecture OpenAI Open in ChatGPT OpenAI Open …" at bounding box center [235, 315] width 487 height 2539
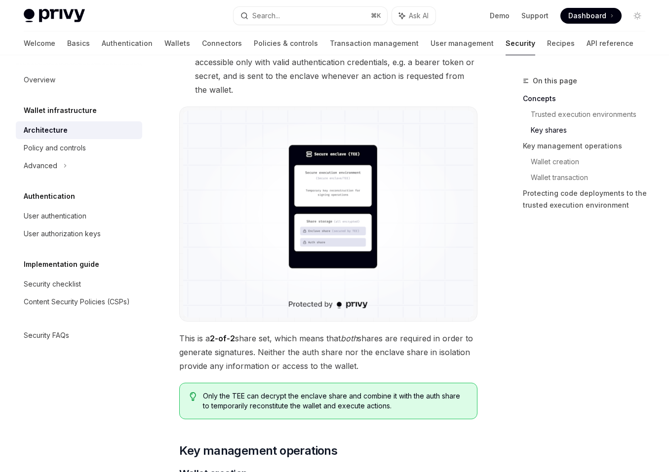
scroll to position [886, 0]
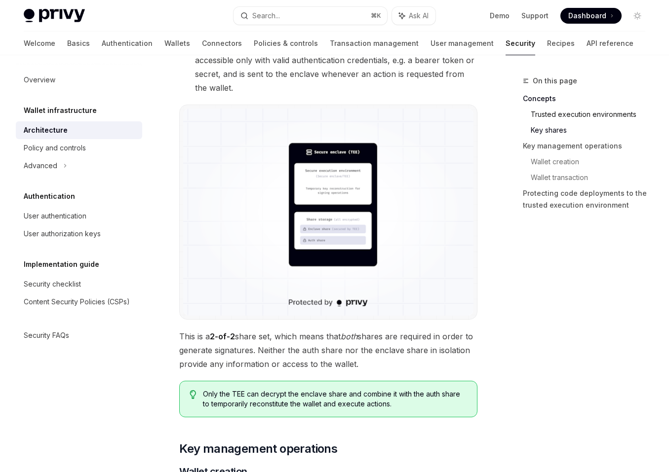
drag, startPoint x: 171, startPoint y: 177, endPoint x: 642, endPoint y: 119, distance: 474.5
